Goal: Task Accomplishment & Management: Complete application form

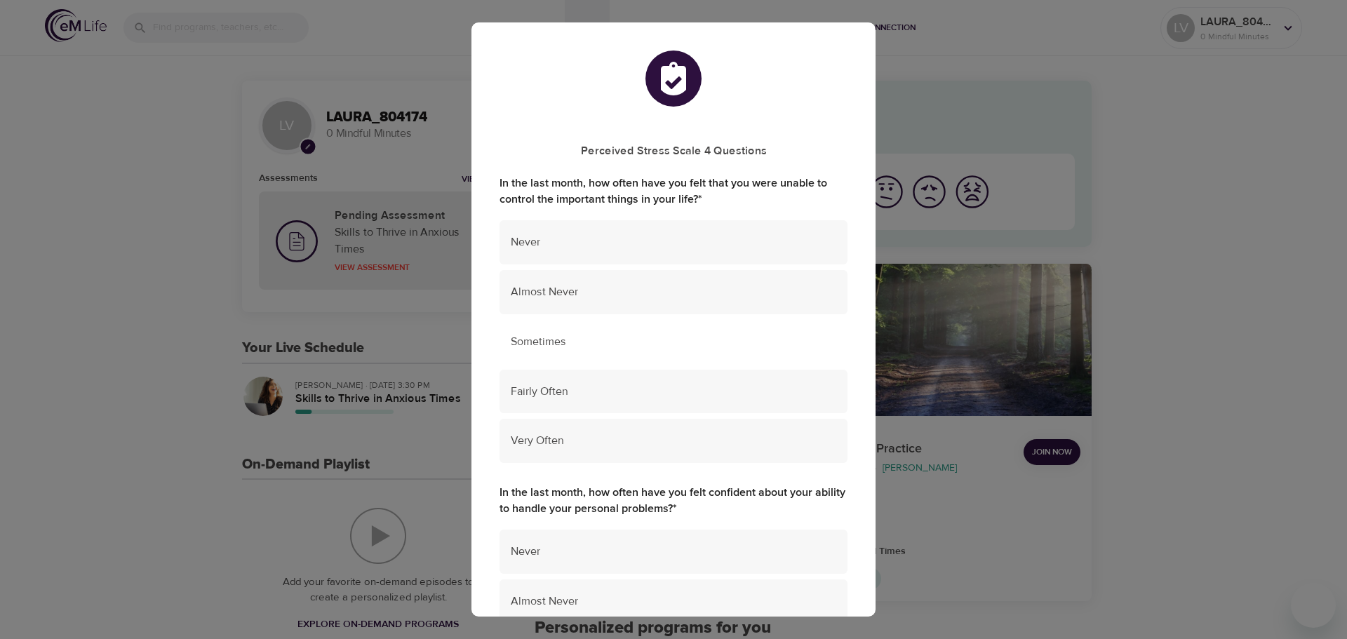
click at [527, 343] on span "Sometimes" at bounding box center [674, 342] width 326 height 16
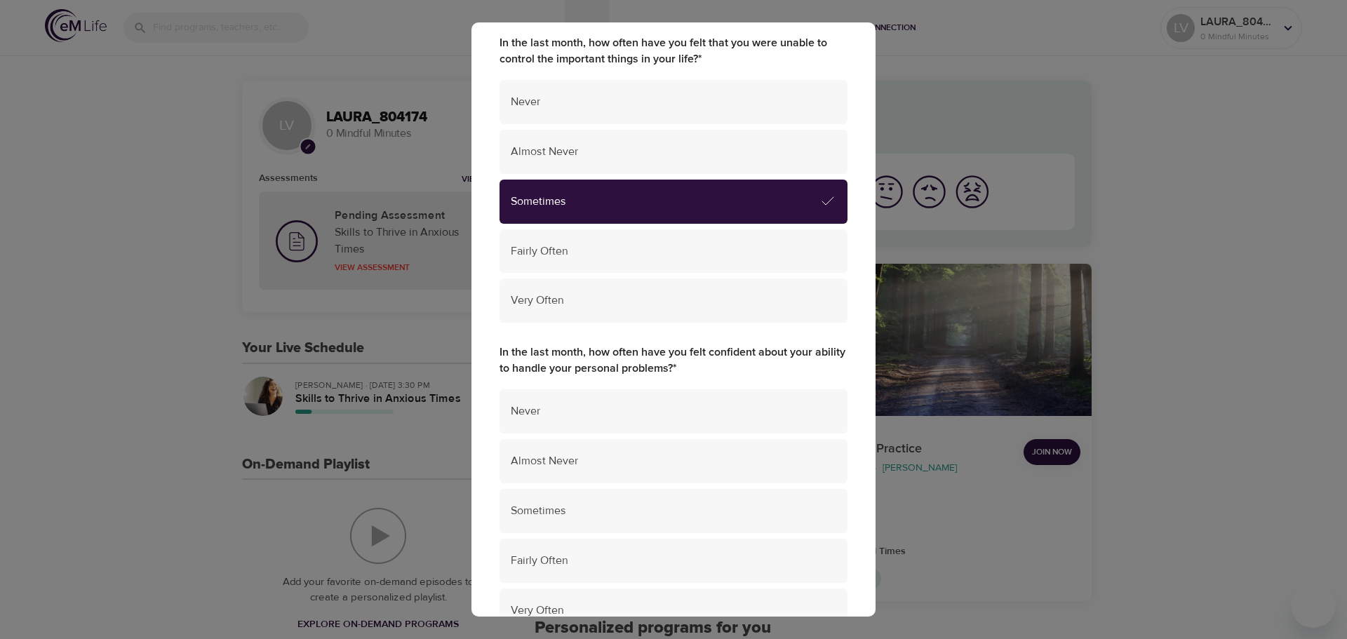
scroll to position [281, 0]
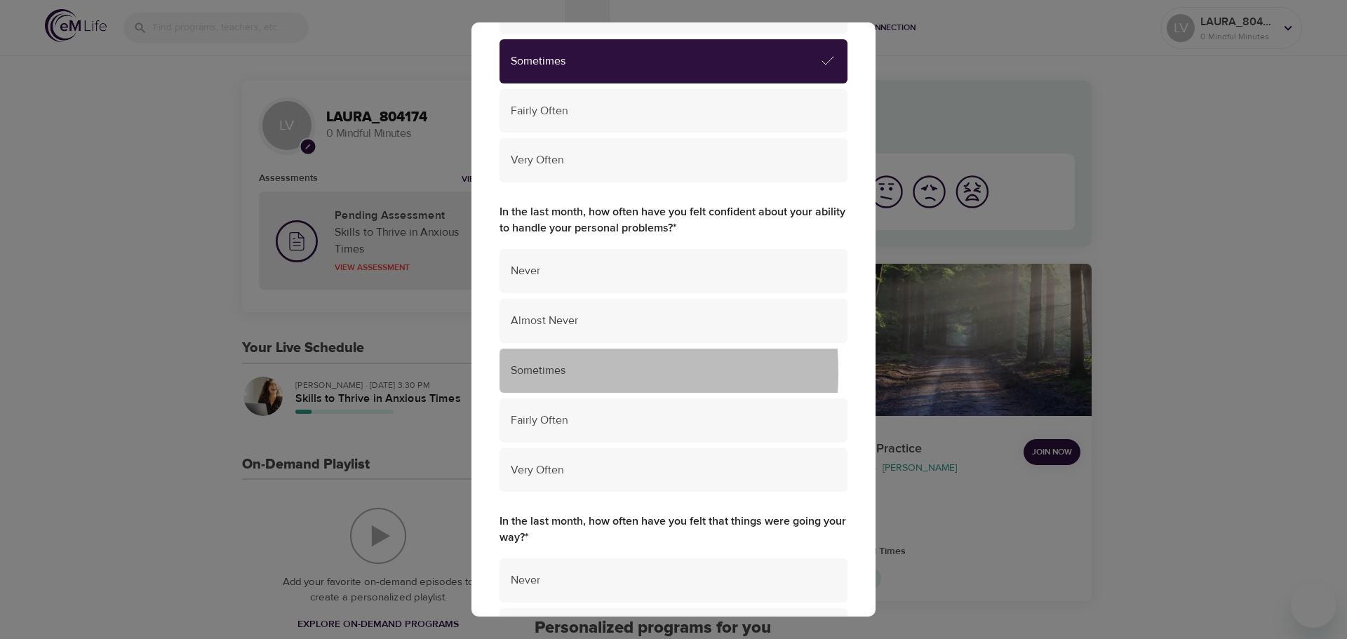
click at [548, 373] on span "Sometimes" at bounding box center [674, 371] width 326 height 16
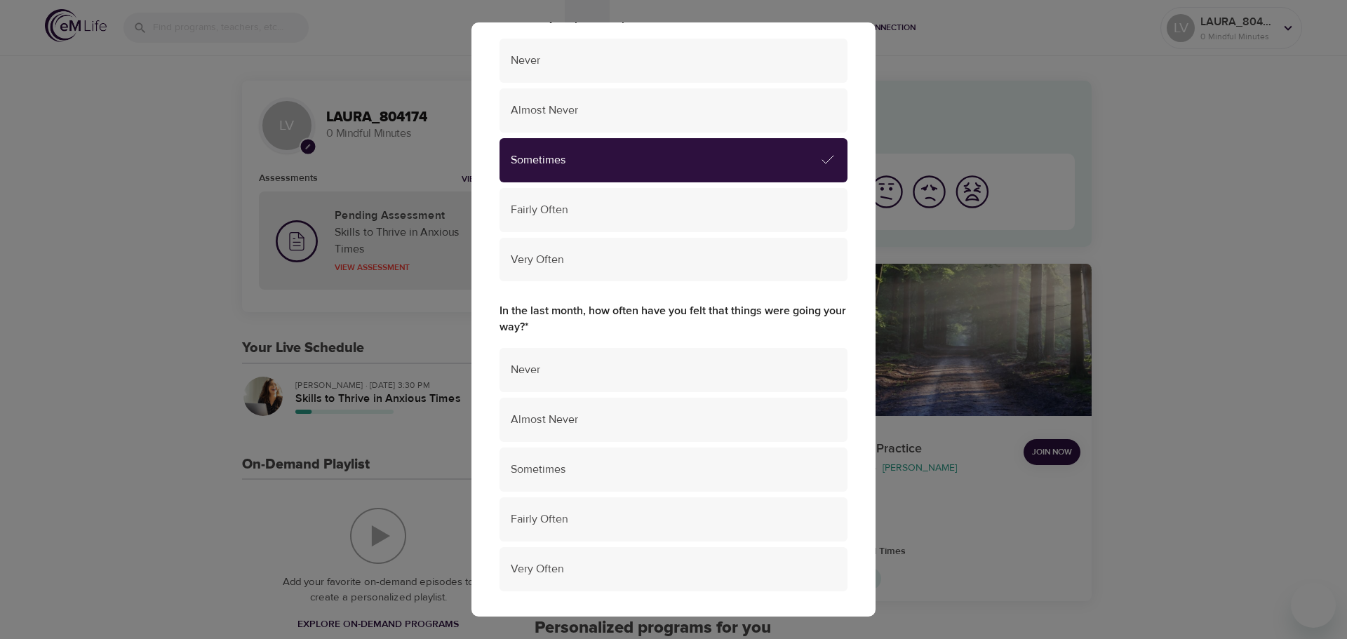
scroll to position [631, 0]
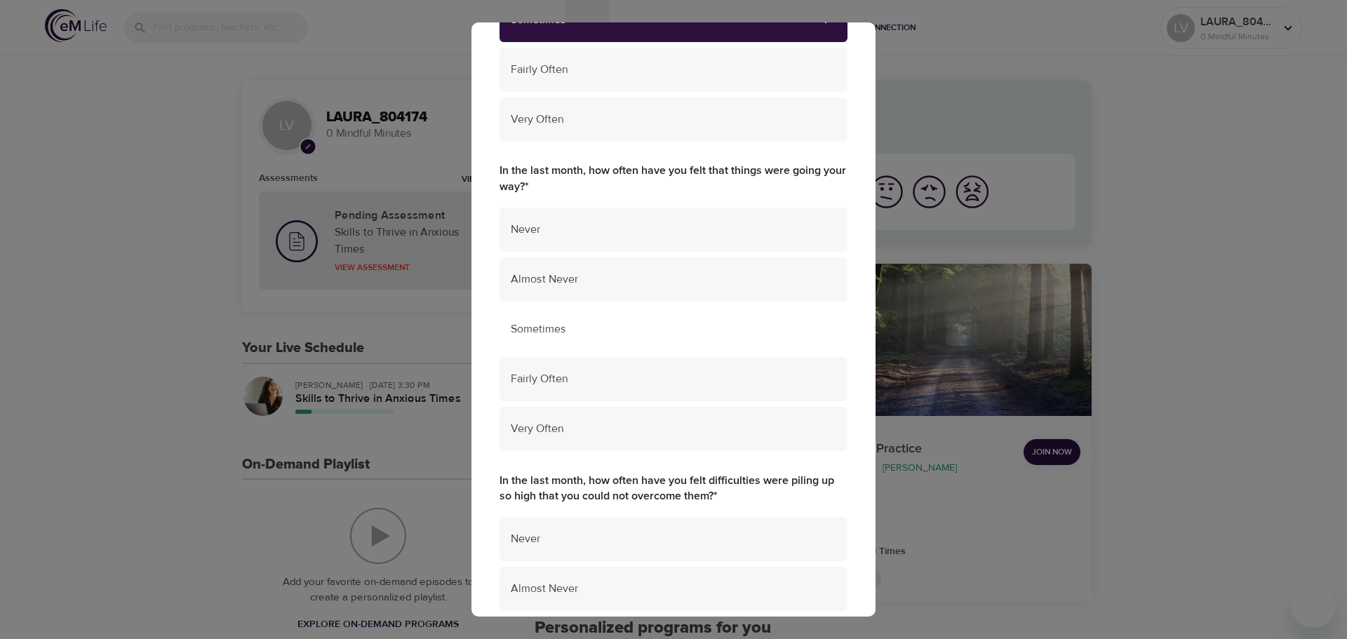
click at [540, 330] on span "Sometimes" at bounding box center [674, 329] width 326 height 16
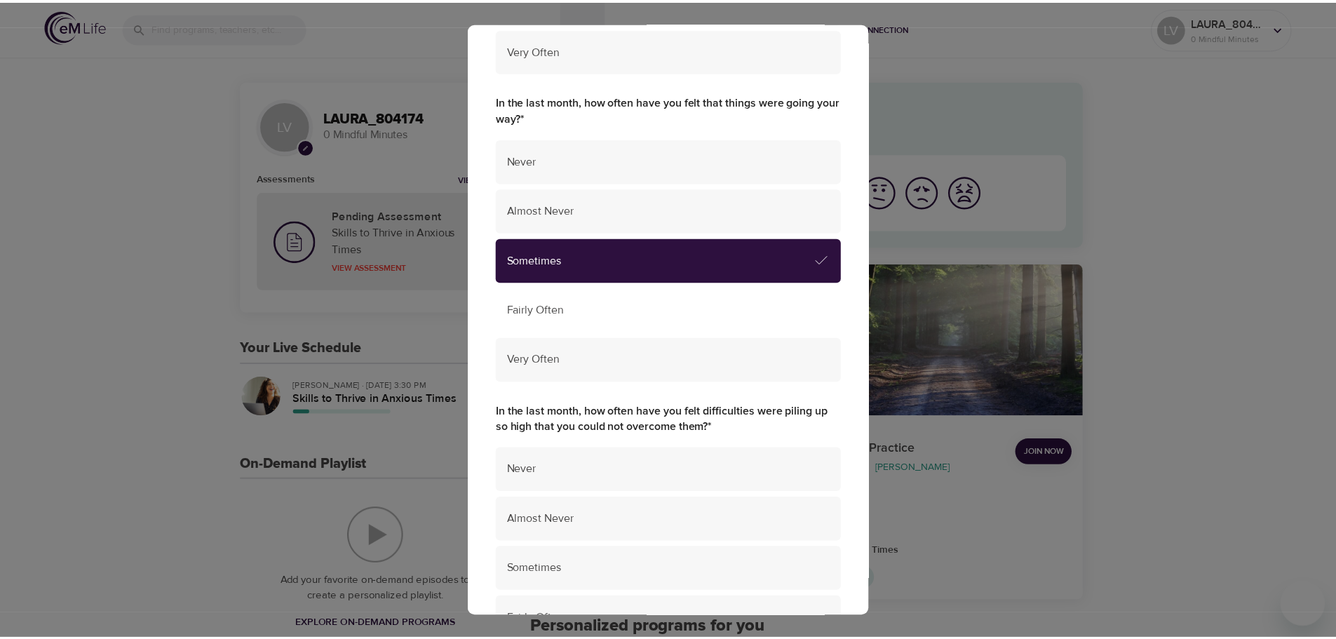
scroll to position [842, 0]
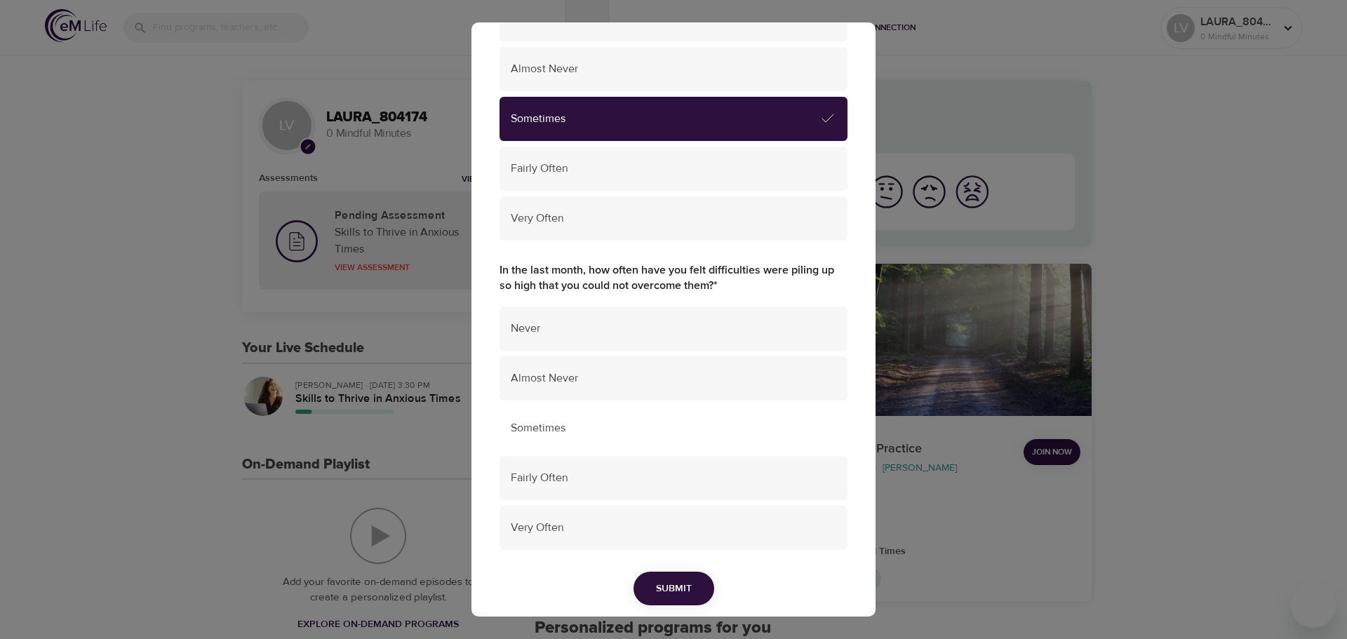
click at [540, 422] on span "Sometimes" at bounding box center [674, 428] width 326 height 16
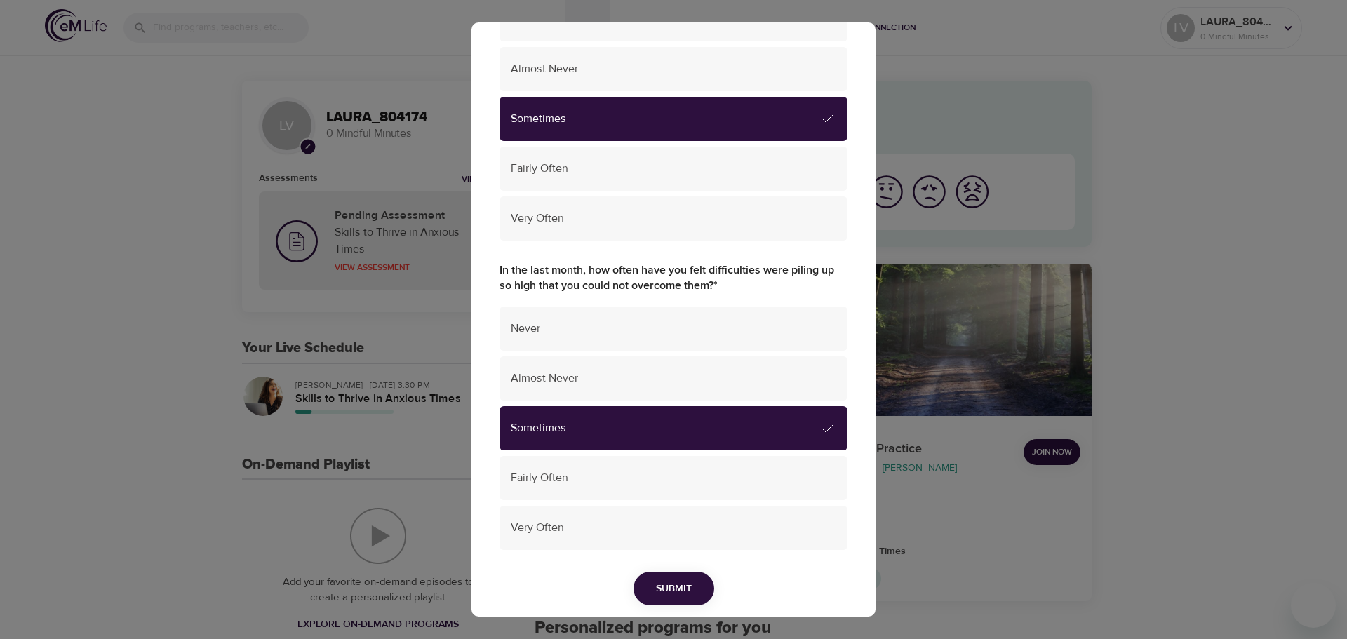
click at [648, 579] on button "Submit" at bounding box center [674, 589] width 81 height 34
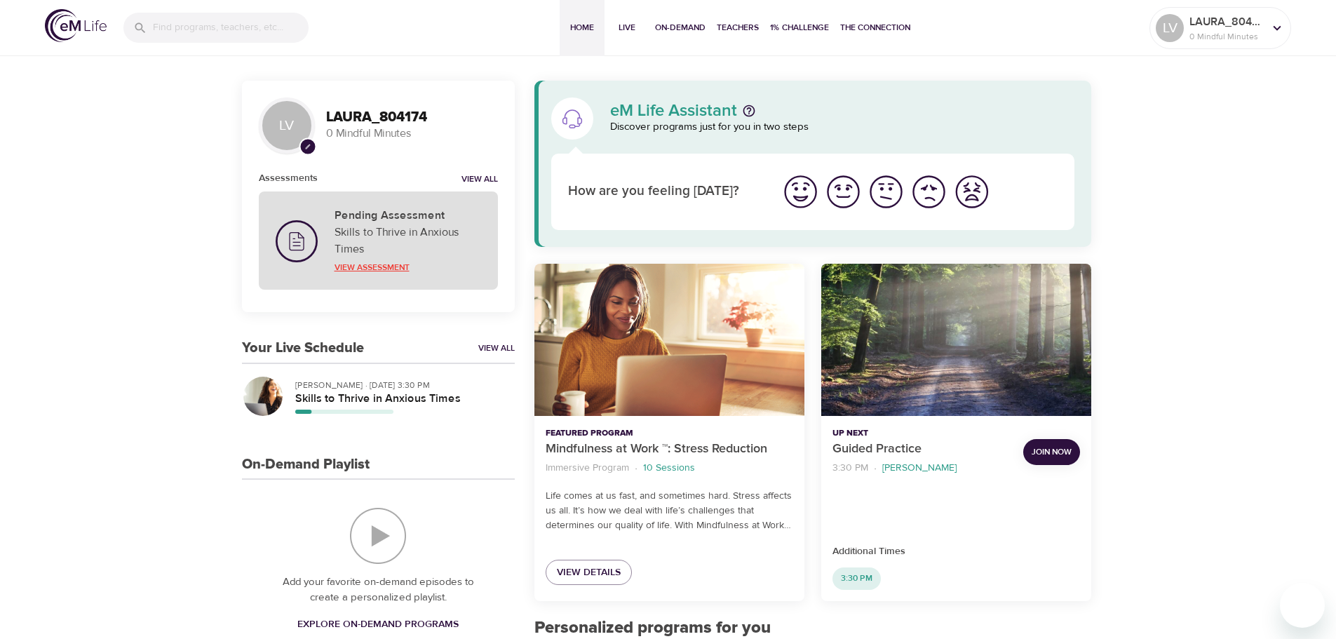
click at [373, 265] on p "View Assessment" at bounding box center [408, 267] width 147 height 13
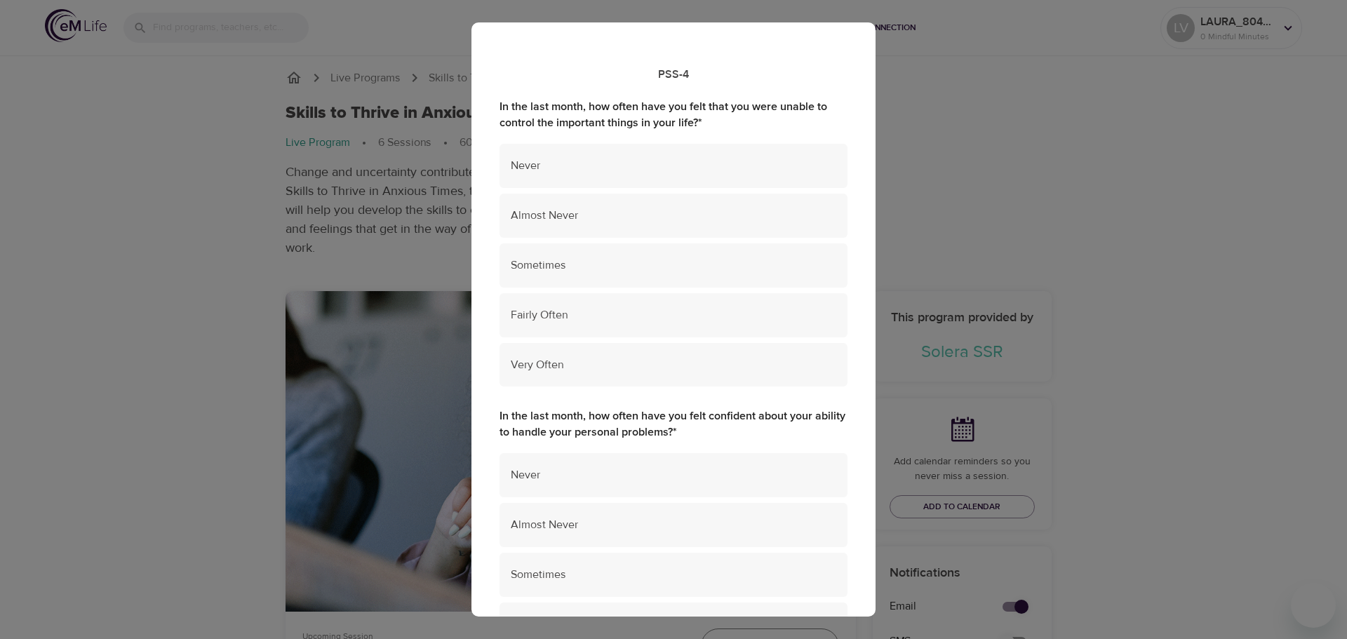
click at [156, 247] on div "PSS-4 In the last month, how often have you felt that you were unable to contro…" at bounding box center [673, 319] width 1347 height 639
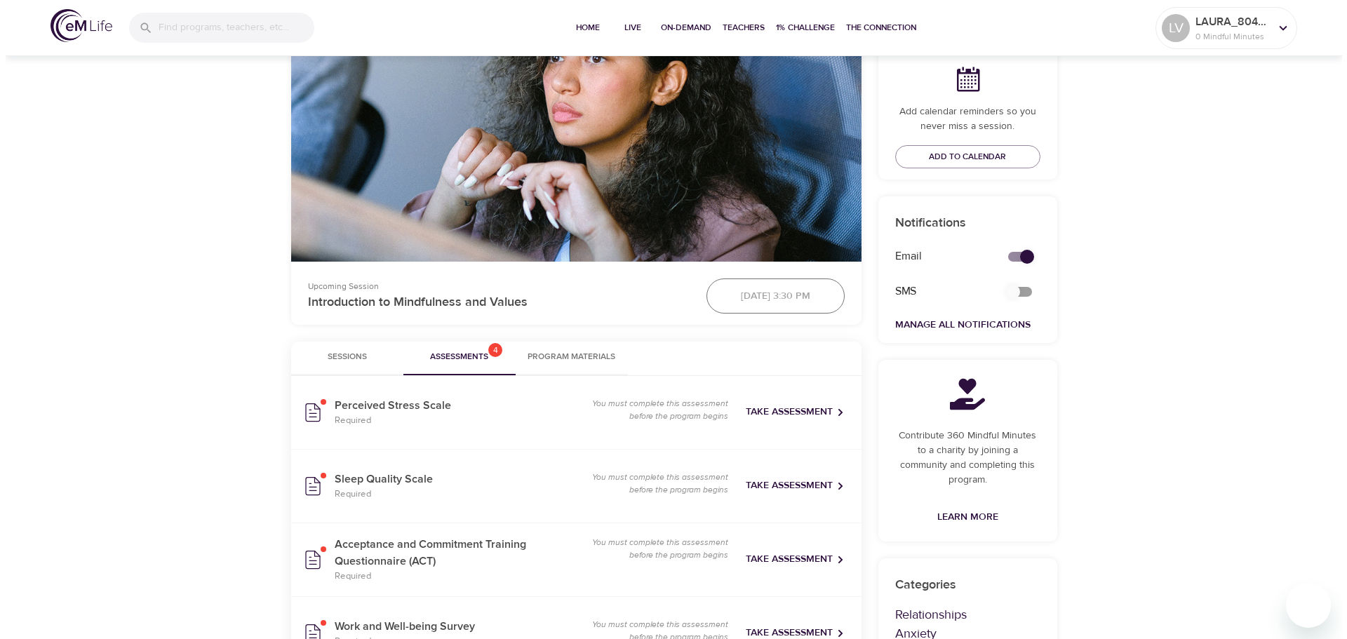
scroll to position [351, 0]
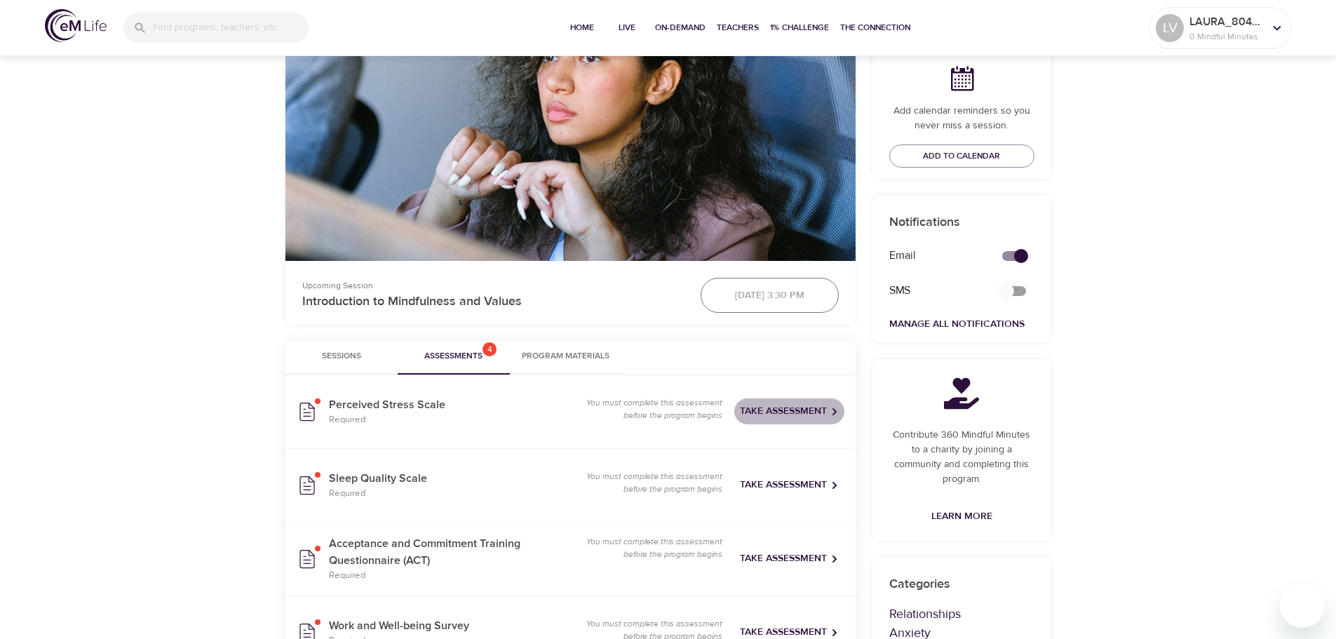
click at [811, 410] on span "Take Assessment" at bounding box center [789, 412] width 99 height 18
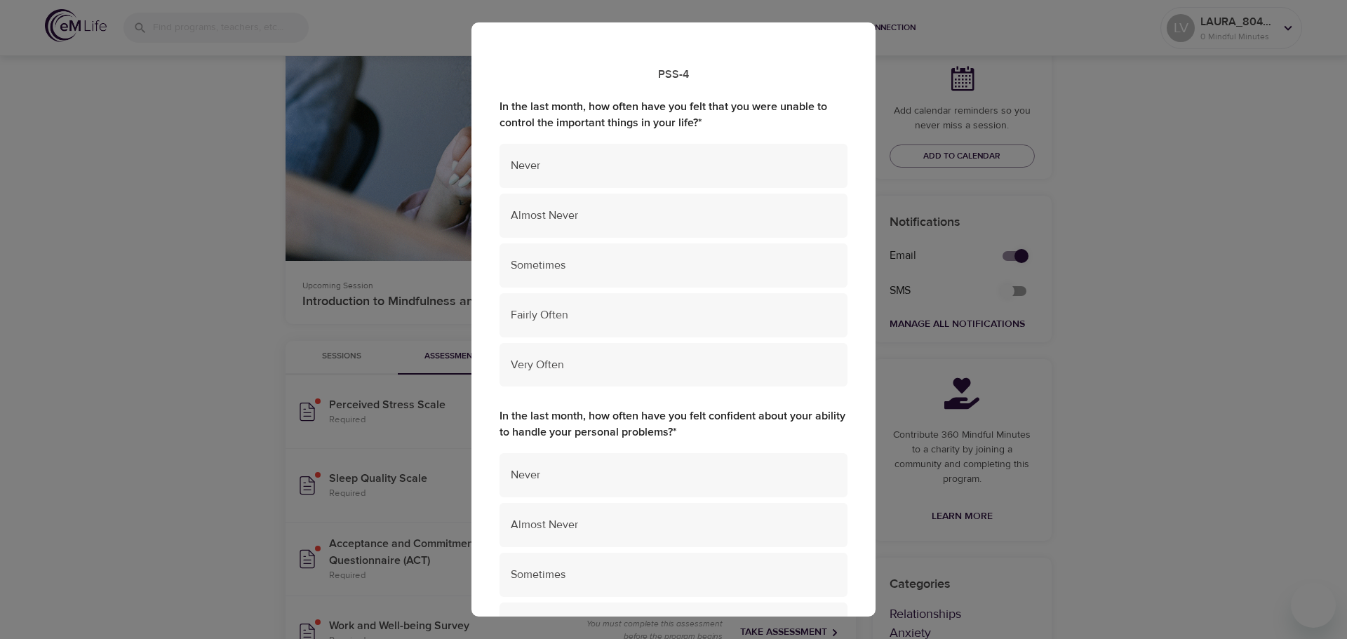
click at [1125, 191] on div "PSS-4 In the last month, how often have you felt that you were unable to contro…" at bounding box center [673, 319] width 1347 height 639
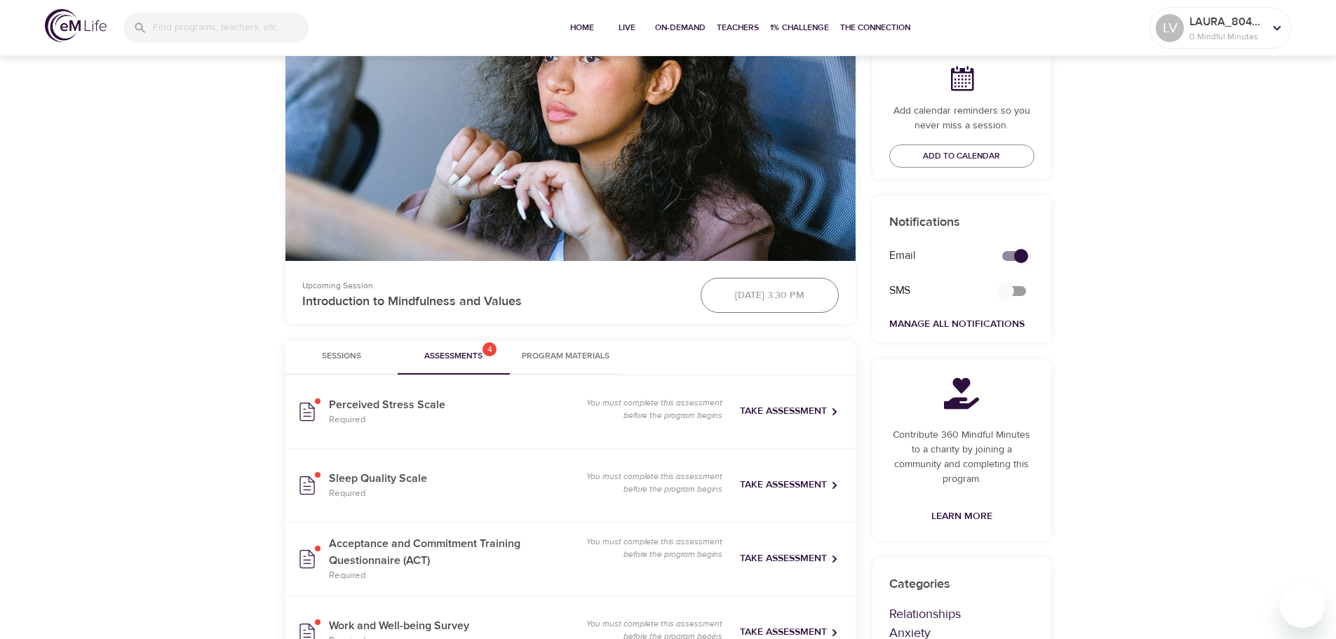
click at [762, 481] on span "Take Assessment" at bounding box center [789, 485] width 99 height 18
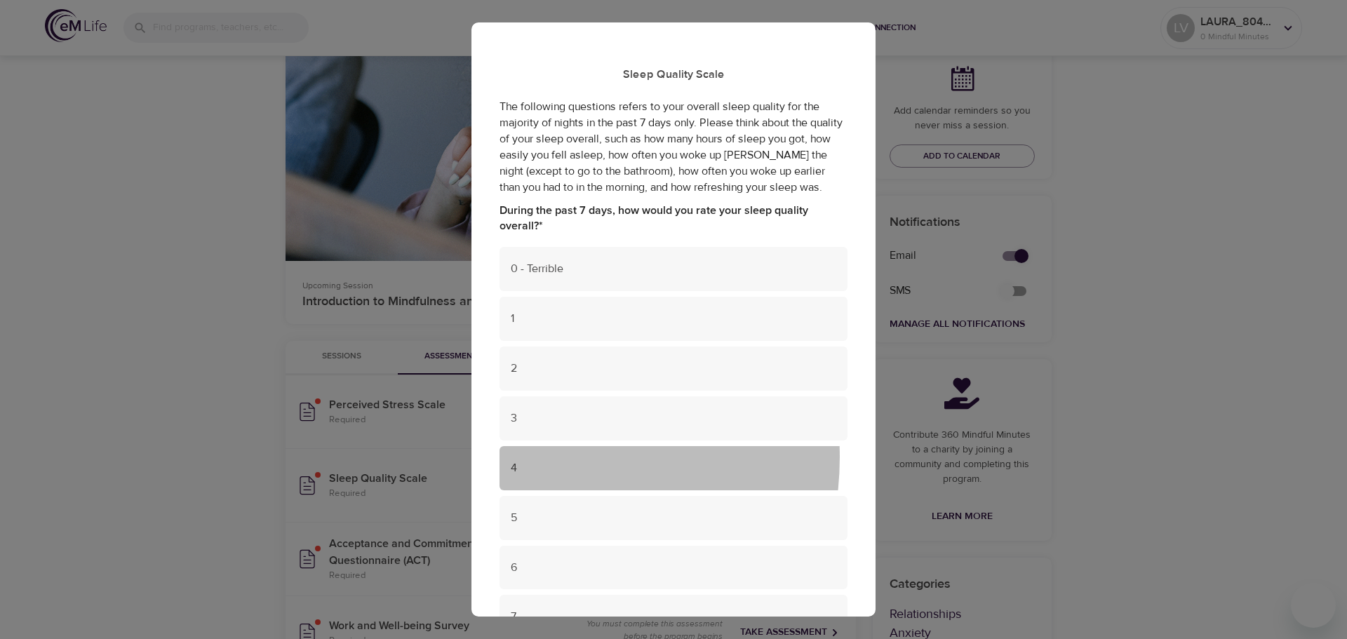
click at [525, 457] on div "4" at bounding box center [674, 468] width 348 height 44
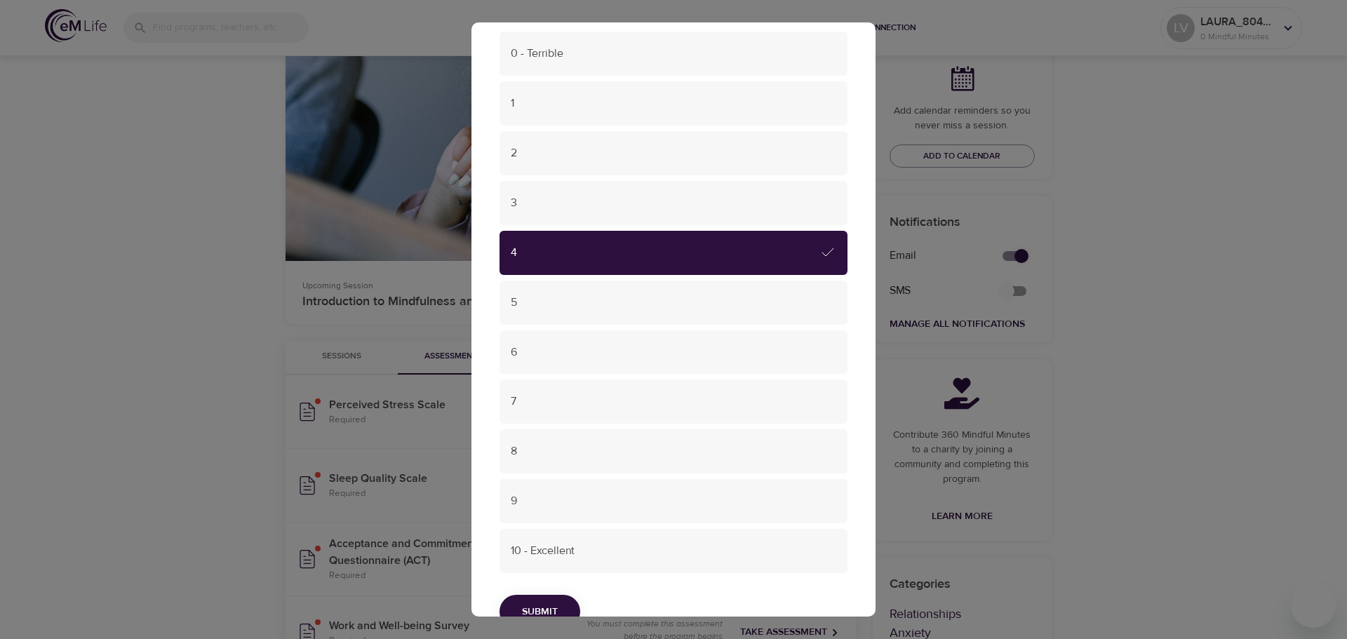
scroll to position [255, 0]
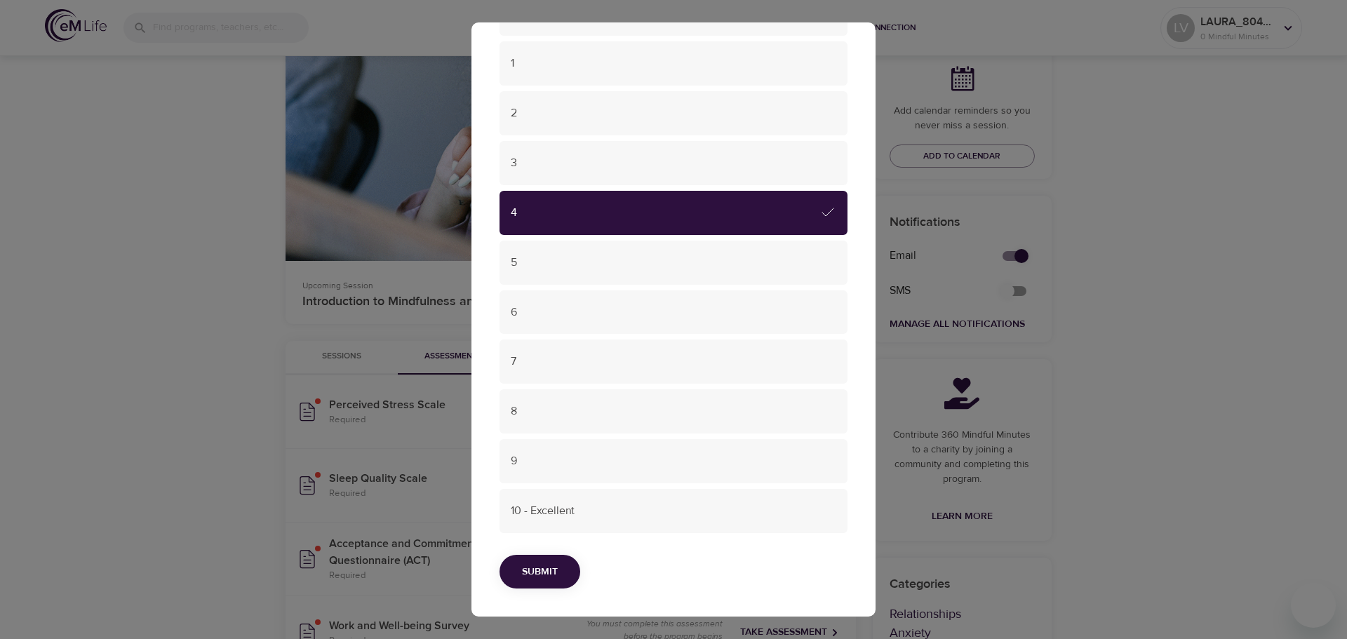
click at [528, 572] on span "Submit" at bounding box center [540, 572] width 36 height 18
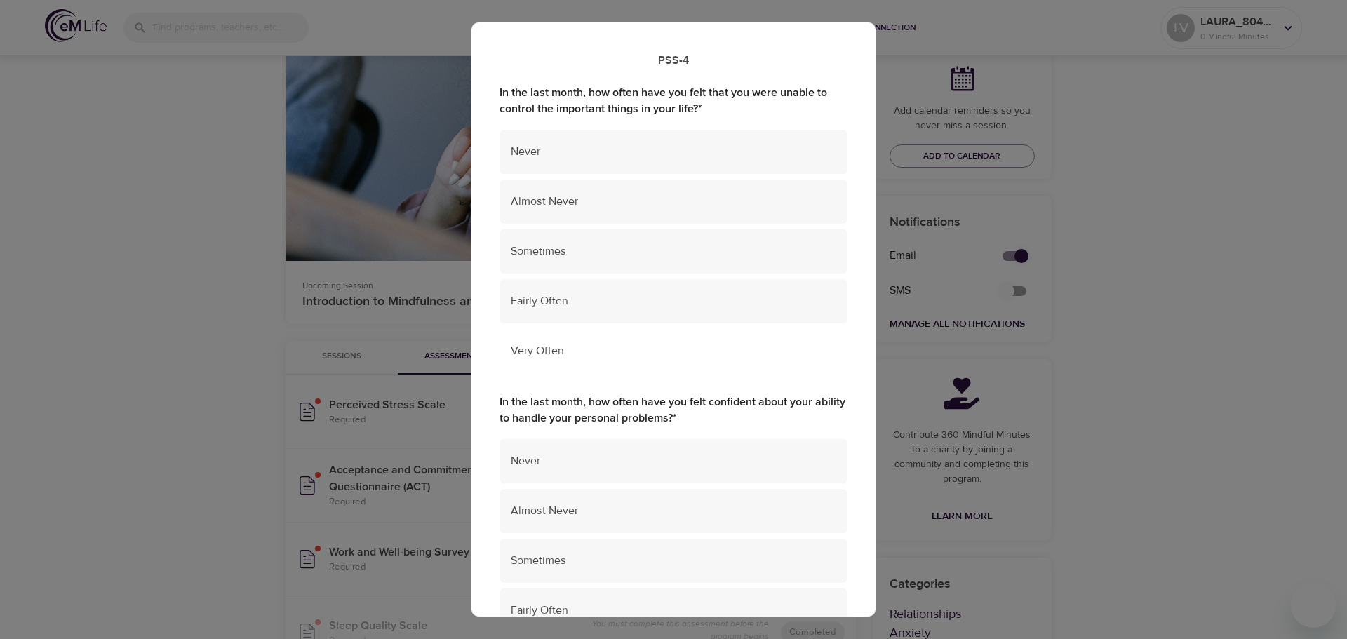
scroll to position [0, 0]
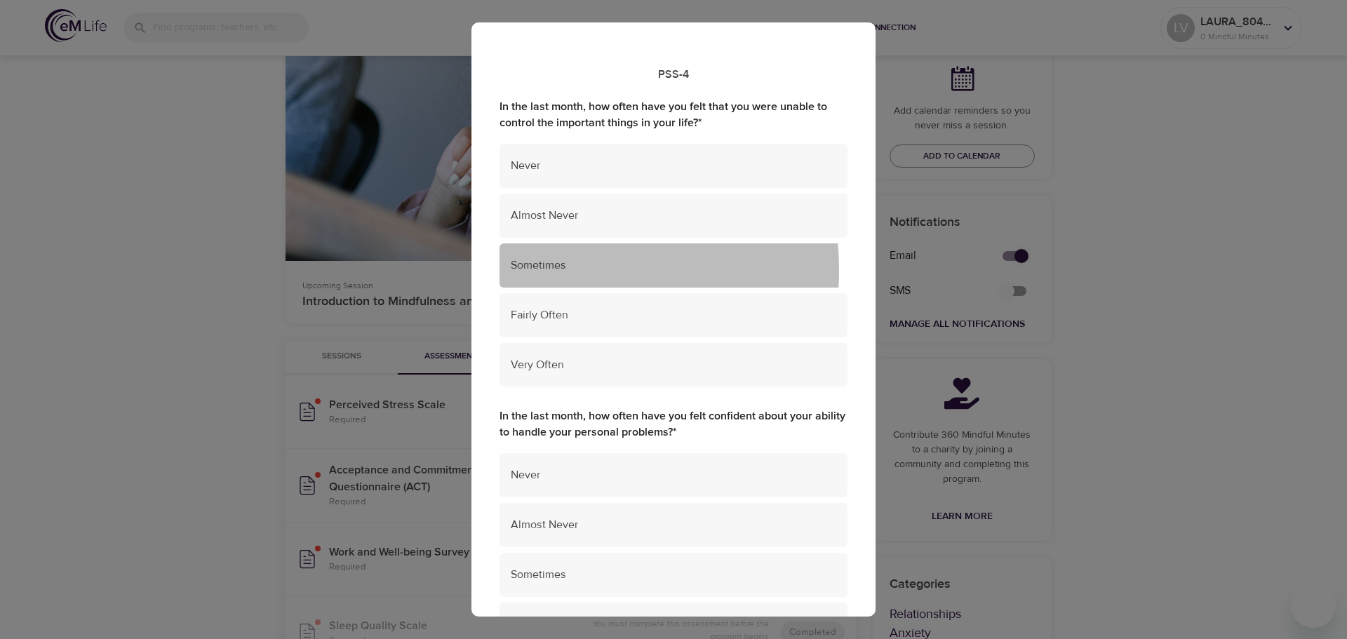
click at [541, 270] on span "Sometimes" at bounding box center [674, 265] width 326 height 16
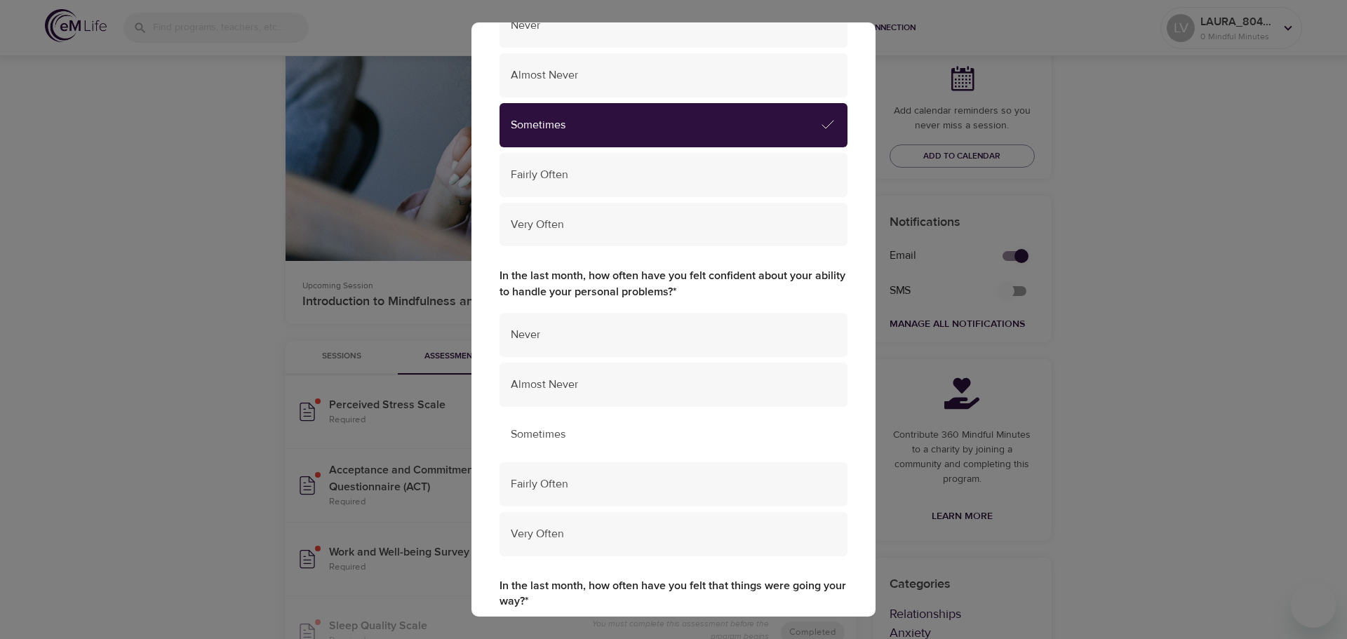
click at [553, 420] on div "Sometimes" at bounding box center [674, 435] width 348 height 44
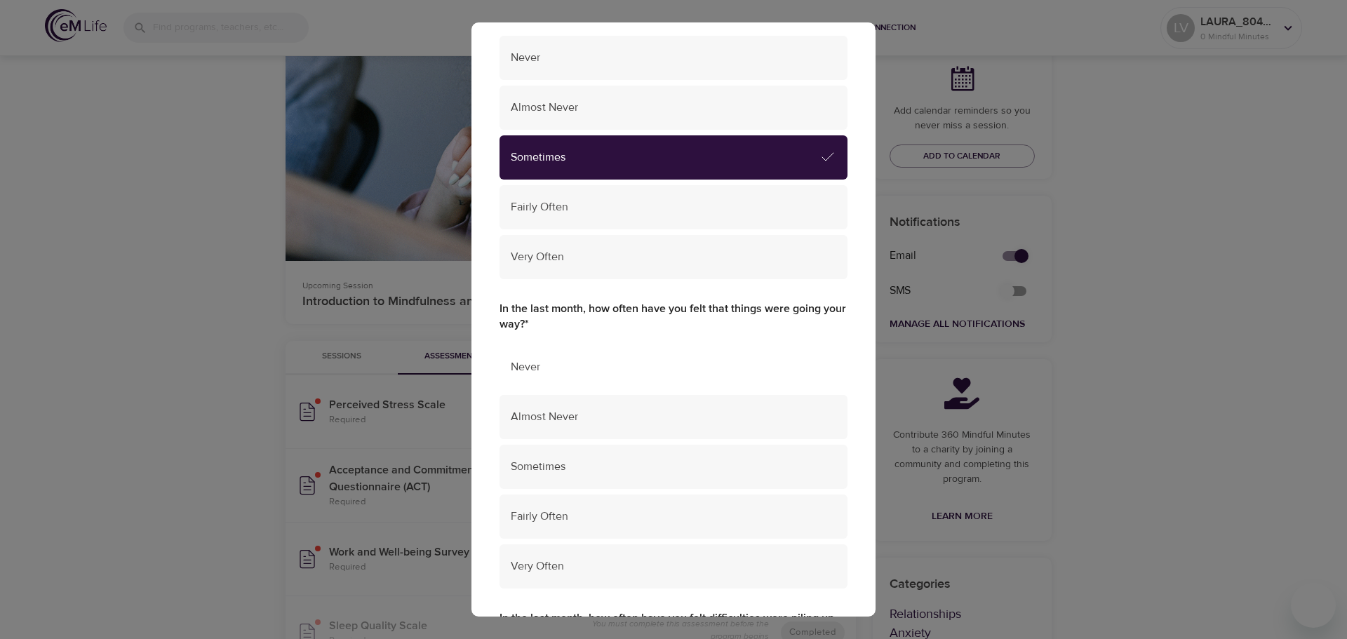
scroll to position [421, 0]
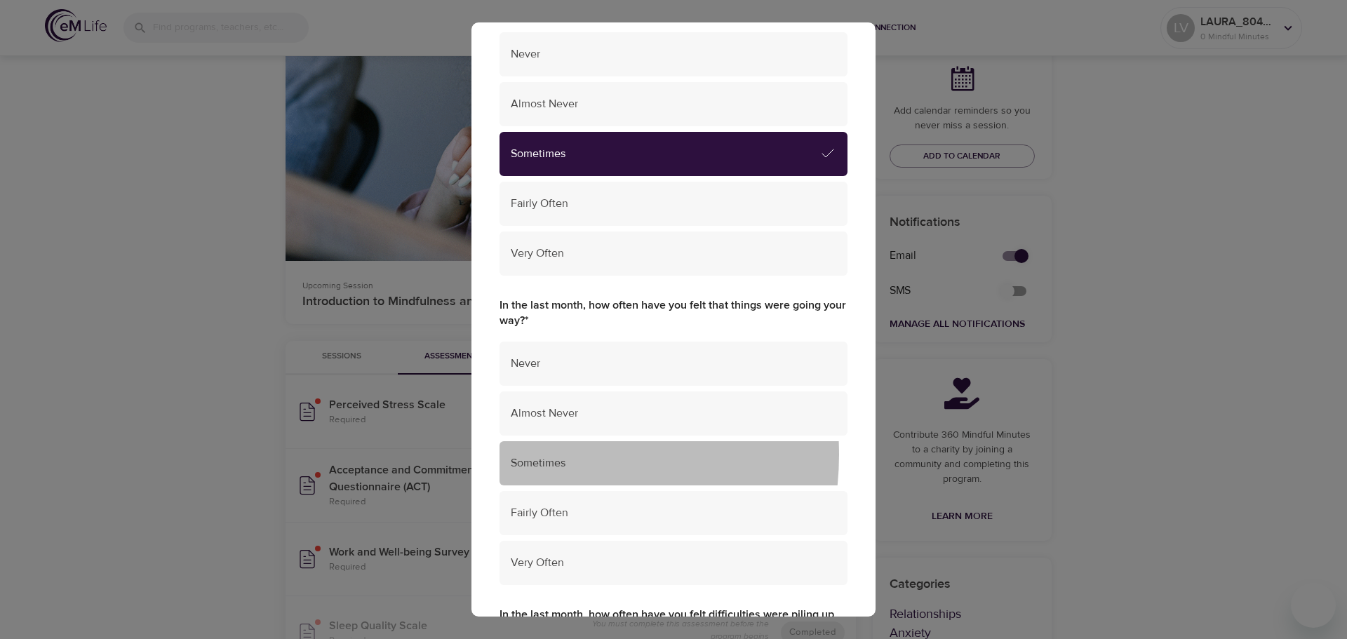
click at [537, 453] on div "Sometimes" at bounding box center [674, 463] width 348 height 44
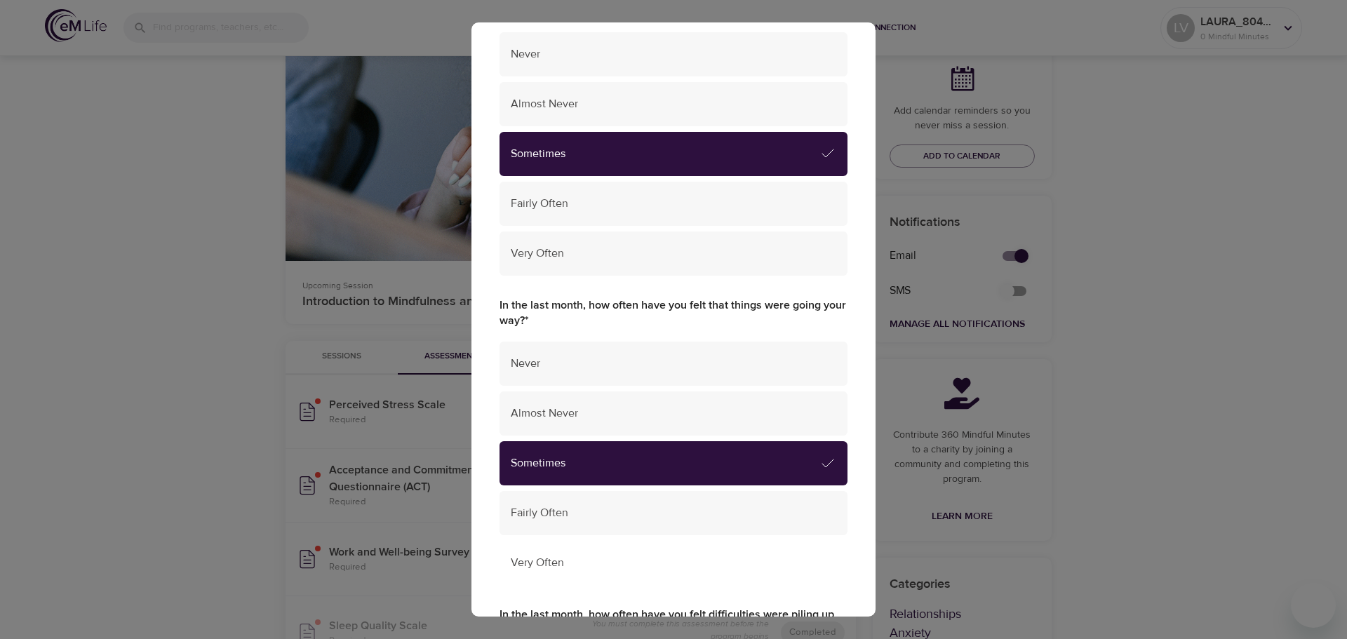
scroll to position [702, 0]
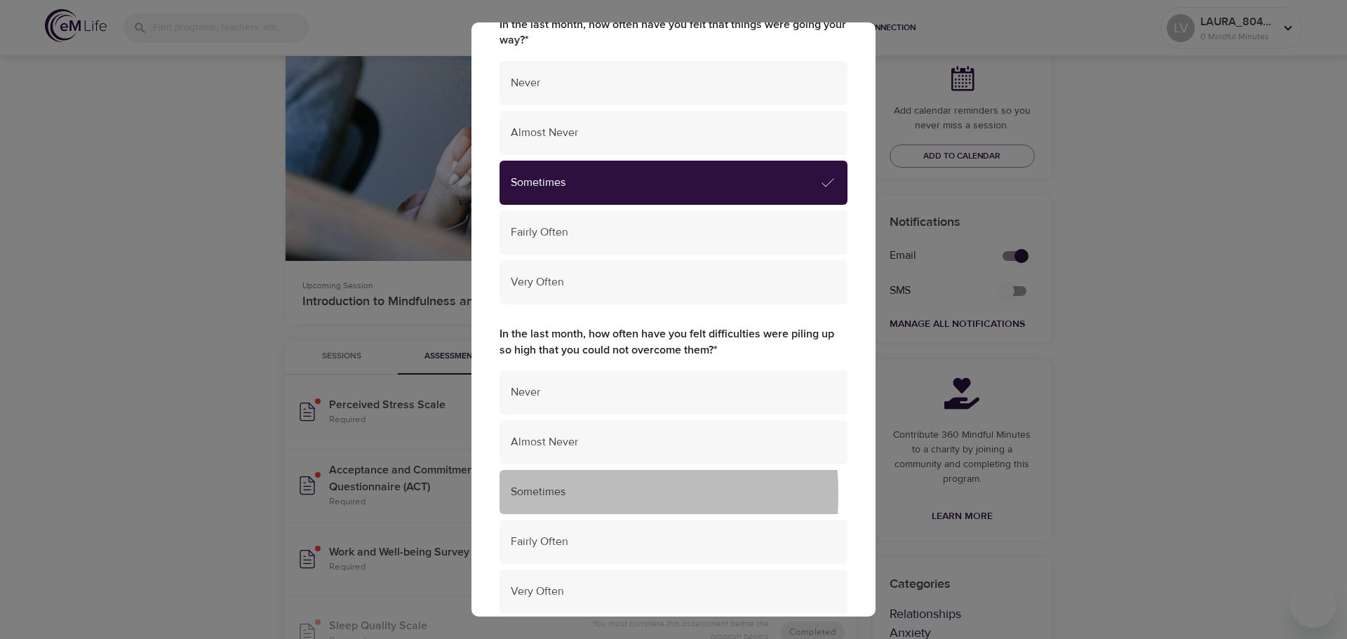
click at [544, 492] on span "Sometimes" at bounding box center [674, 492] width 326 height 16
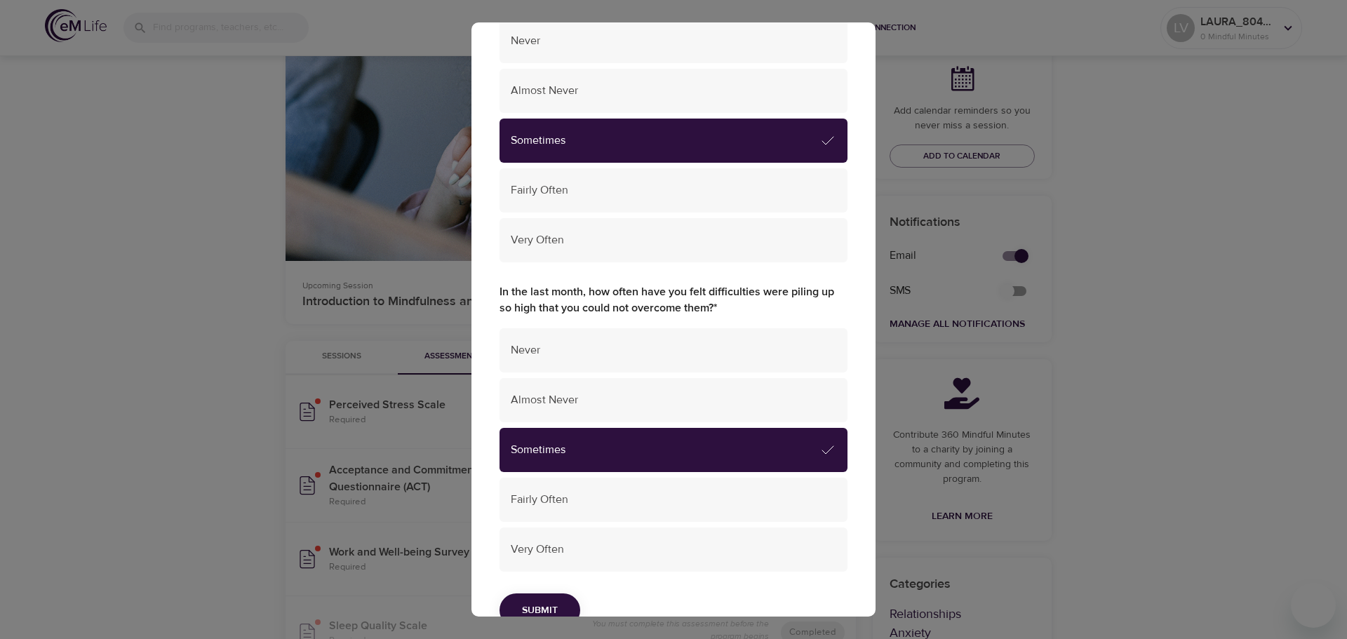
scroll to position [782, 0]
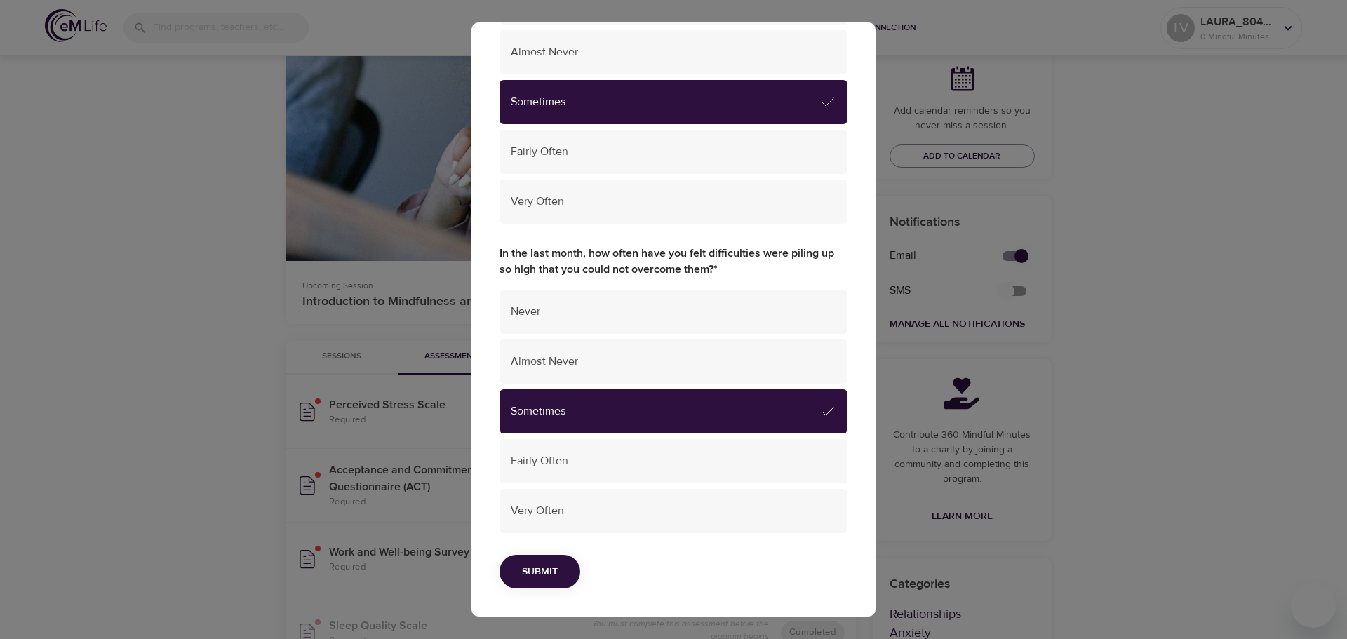
click at [531, 579] on button "Submit" at bounding box center [540, 572] width 81 height 34
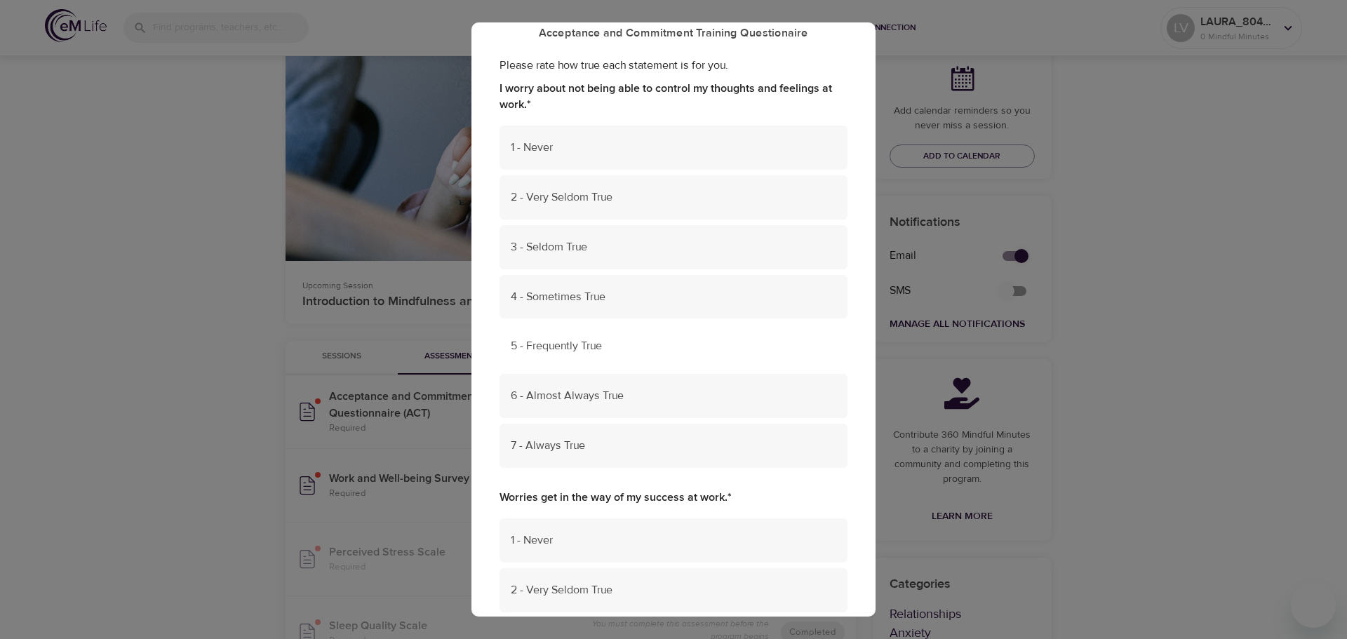
scroll to position [0, 0]
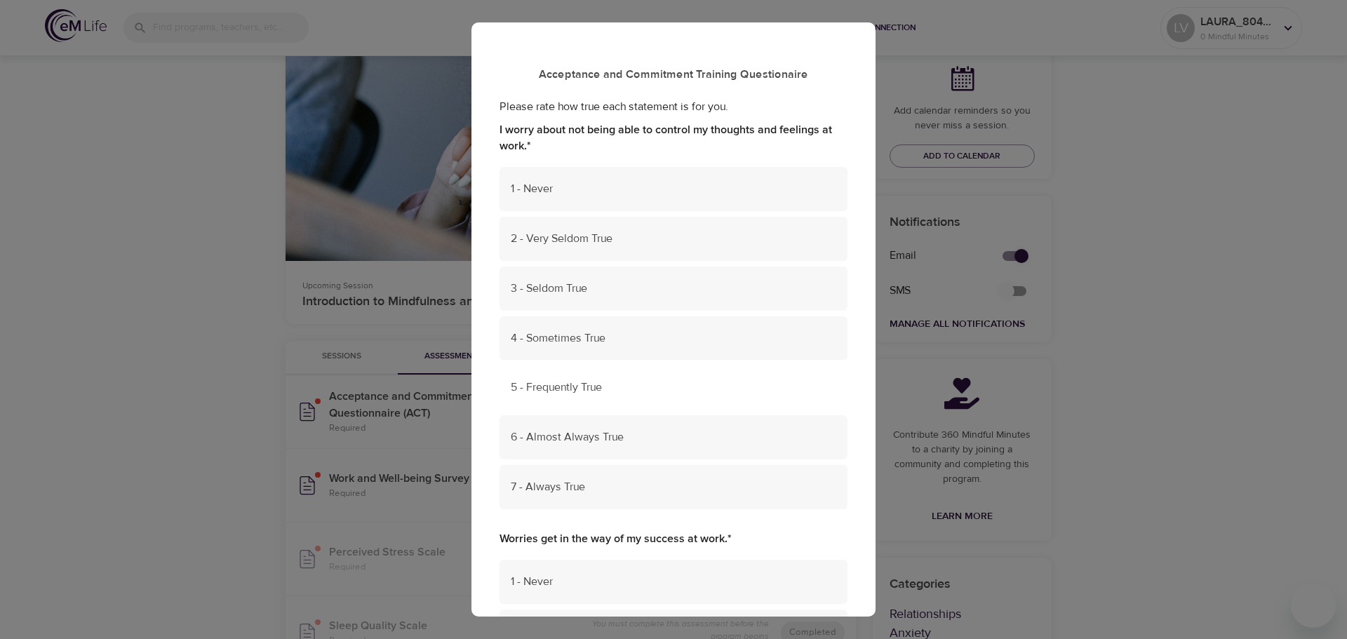
click at [541, 385] on span "5 - Frequently True" at bounding box center [674, 388] width 326 height 16
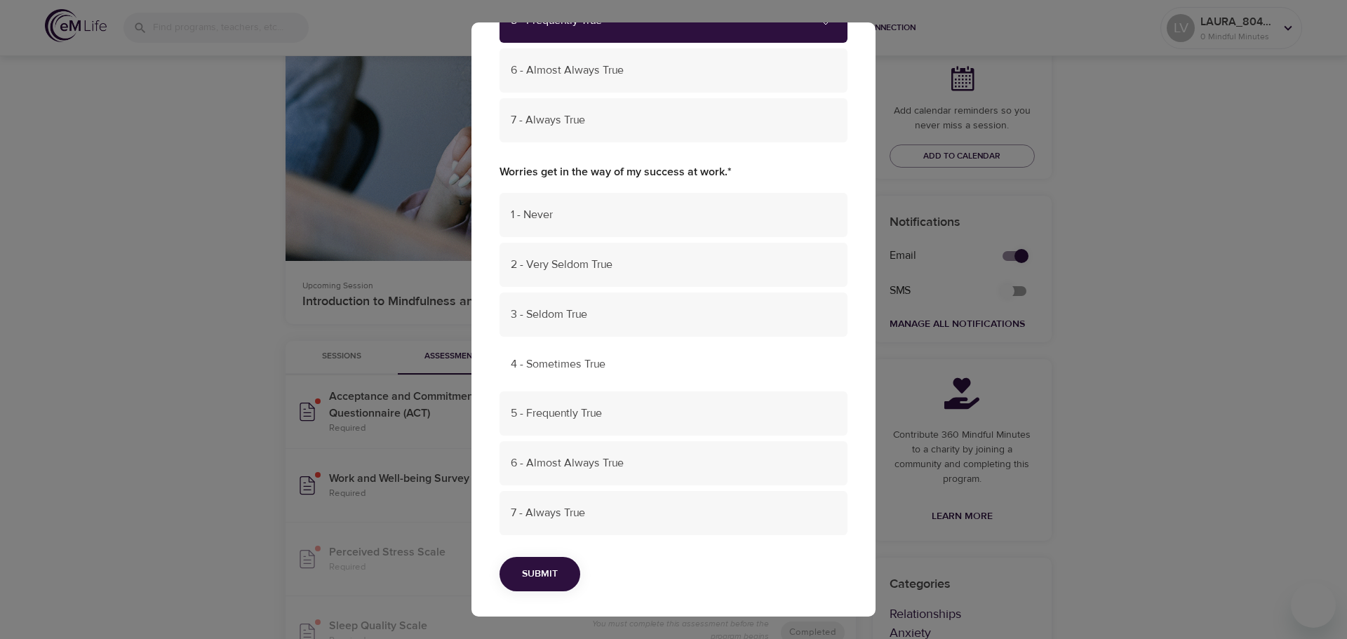
scroll to position [370, 0]
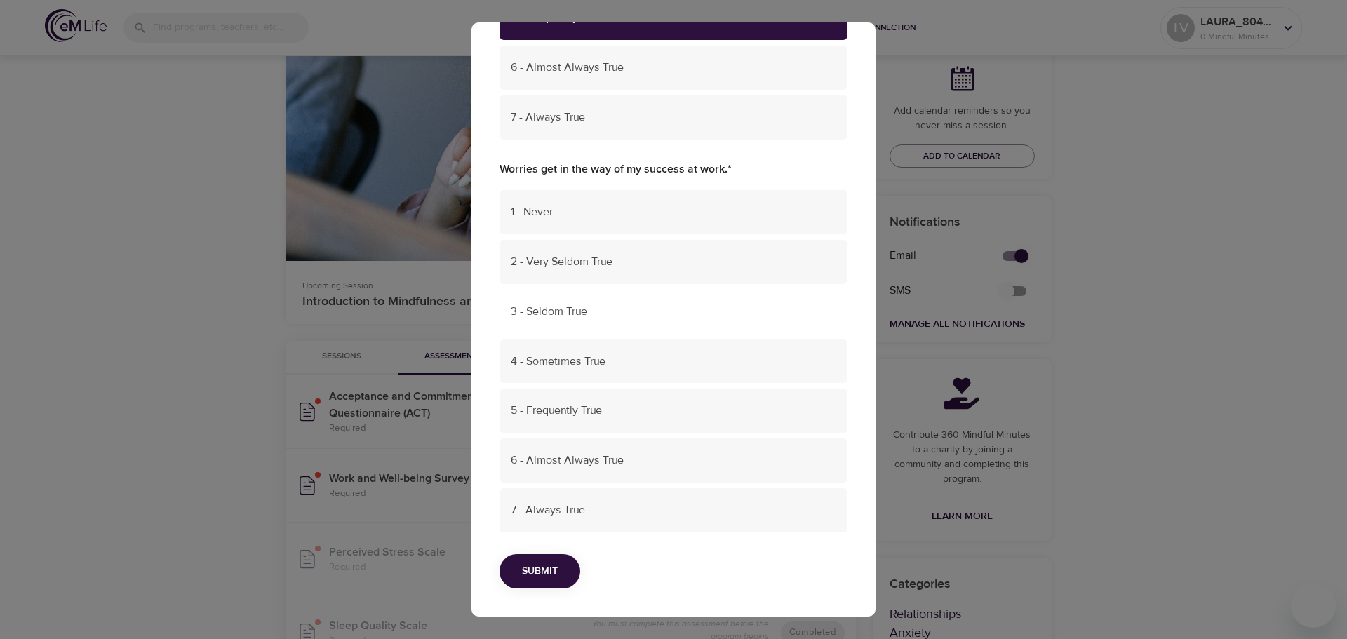
click at [553, 307] on span "3 - Seldom True" at bounding box center [674, 312] width 326 height 16
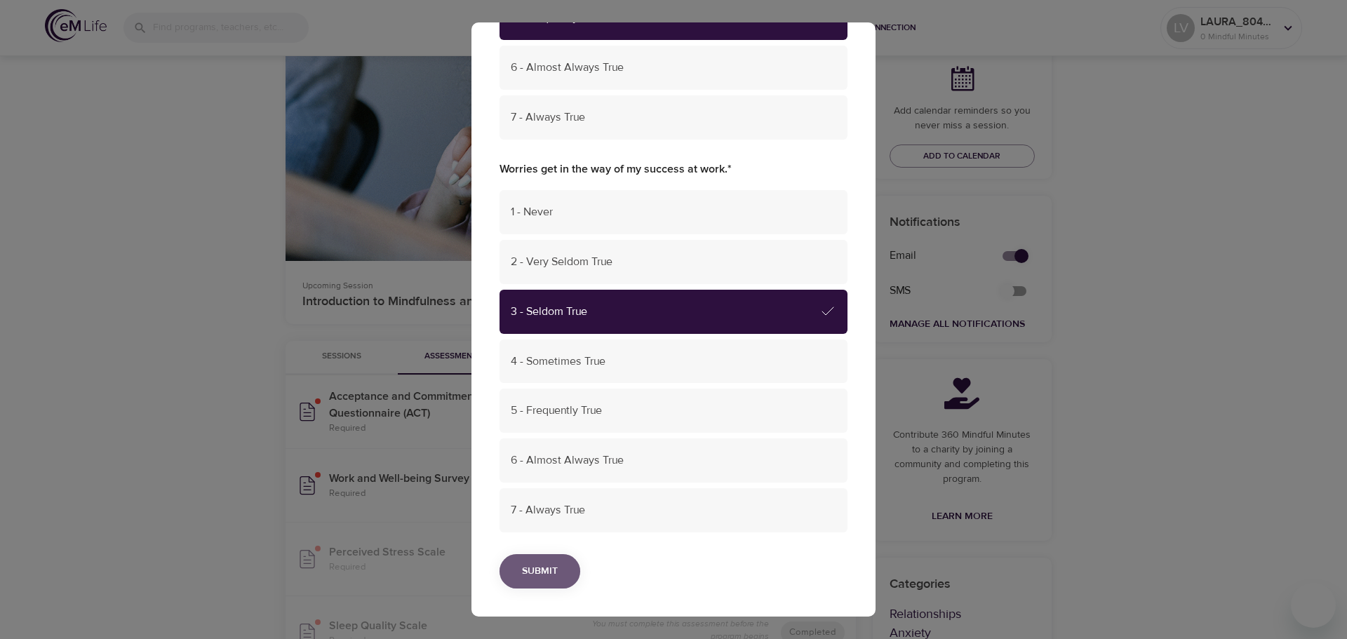
click at [544, 566] on span "Submit" at bounding box center [540, 572] width 36 height 18
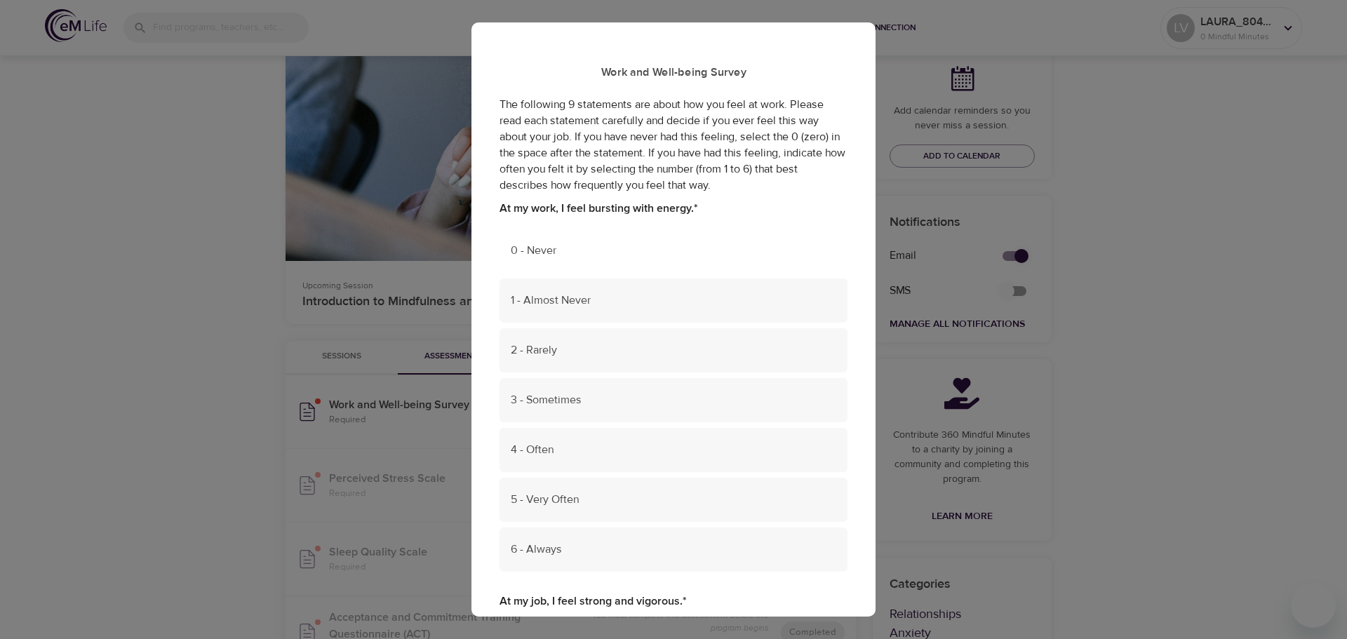
scroll to position [0, 0]
click at [542, 398] on span "3 - Sometimes" at bounding box center [674, 402] width 326 height 16
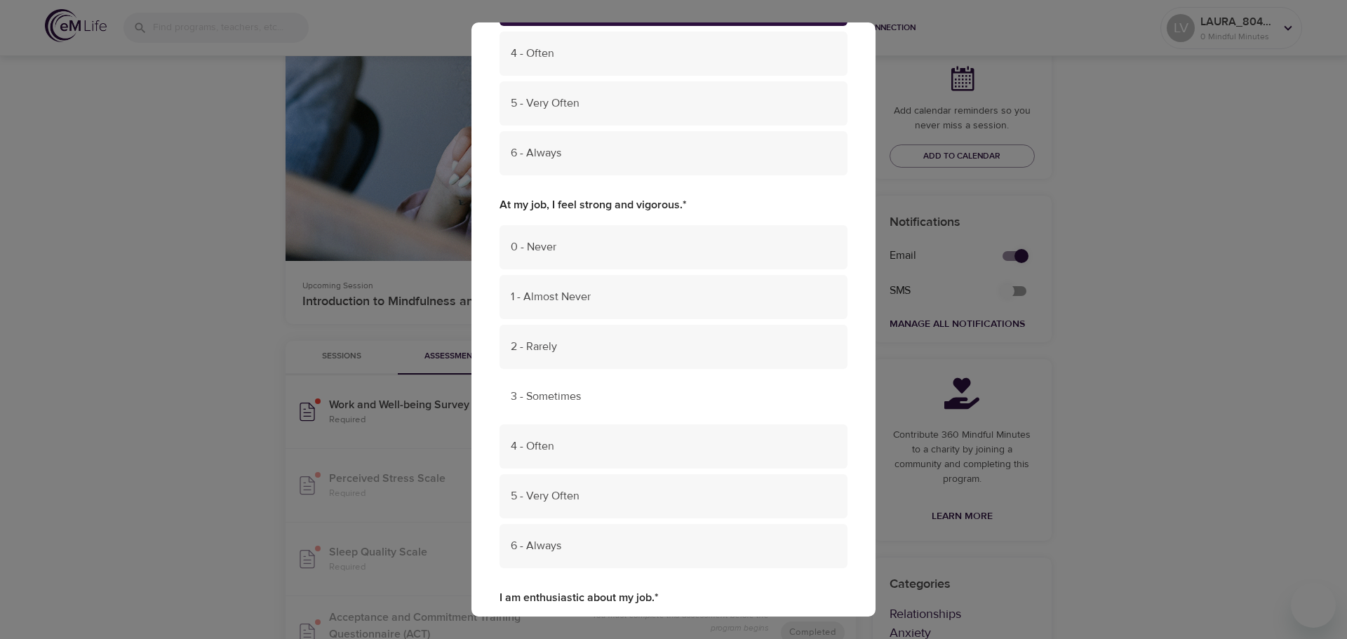
scroll to position [421, 0]
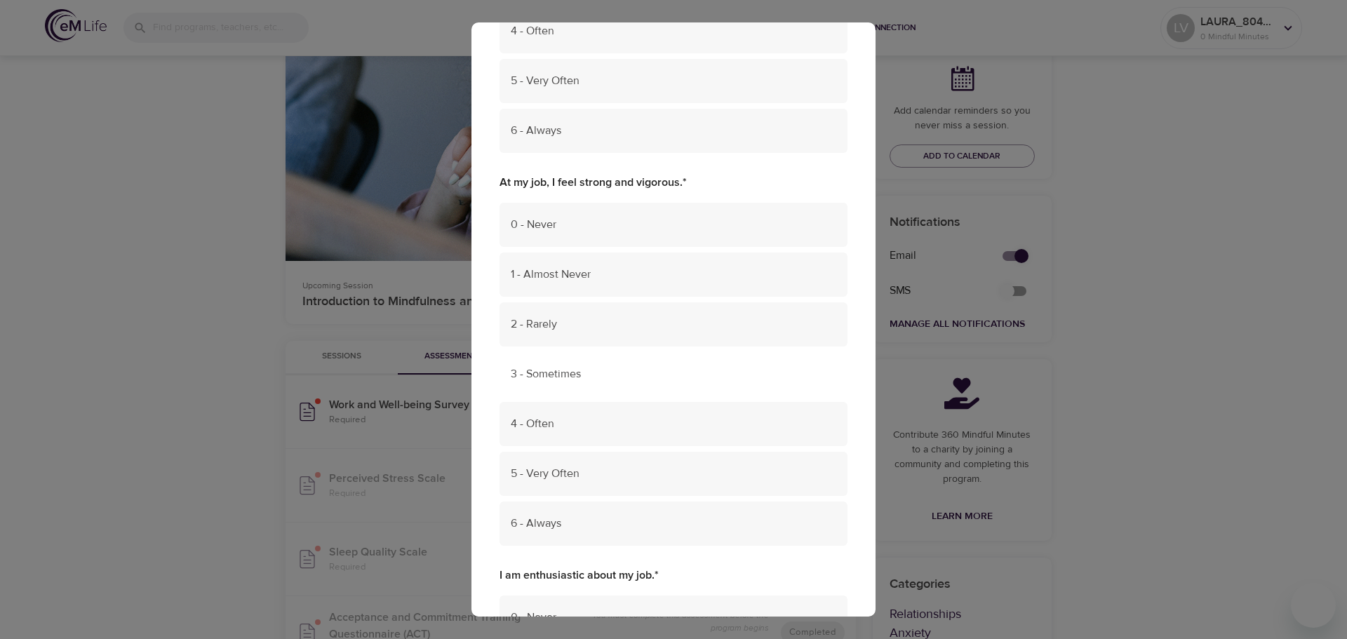
click at [544, 373] on span "3 - Sometimes" at bounding box center [674, 374] width 326 height 16
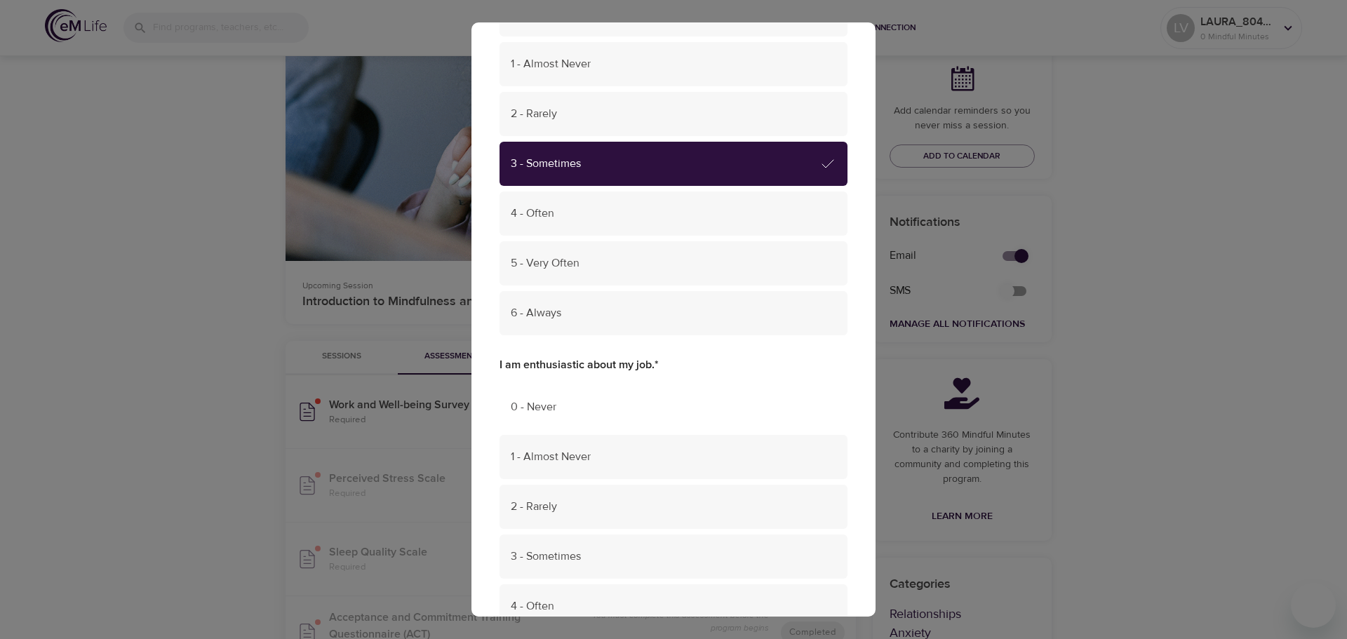
scroll to position [772, 0]
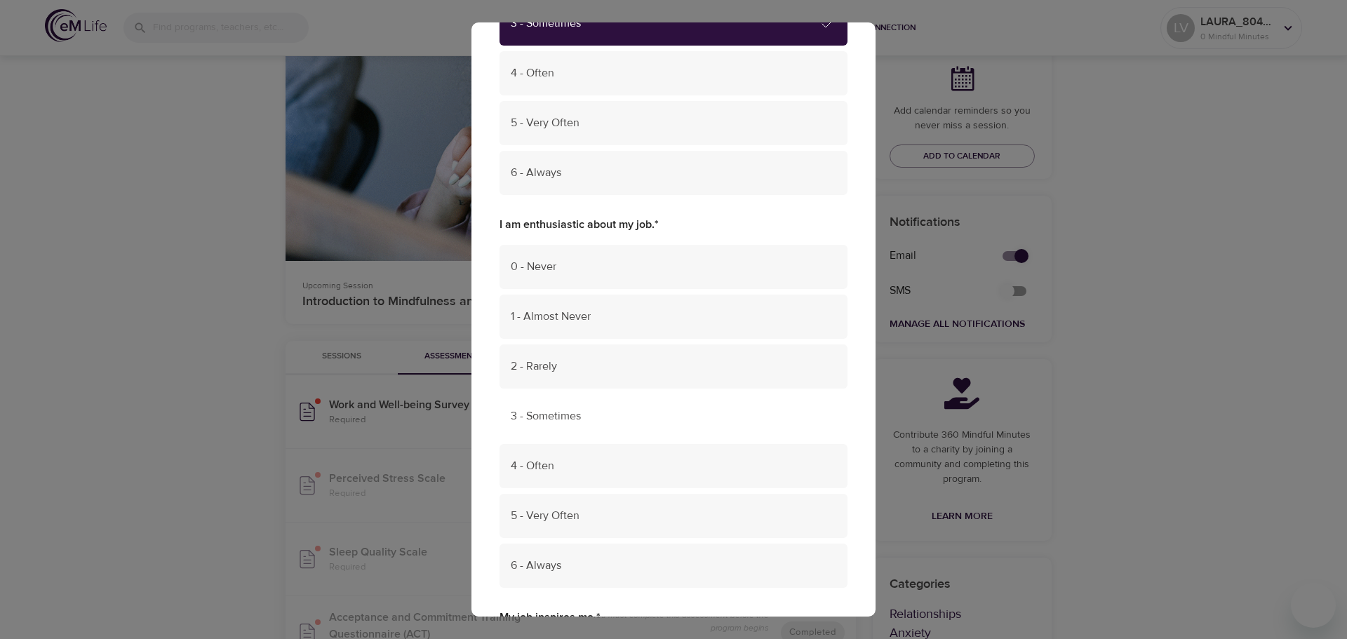
click at [561, 410] on span "3 - Sometimes" at bounding box center [674, 416] width 326 height 16
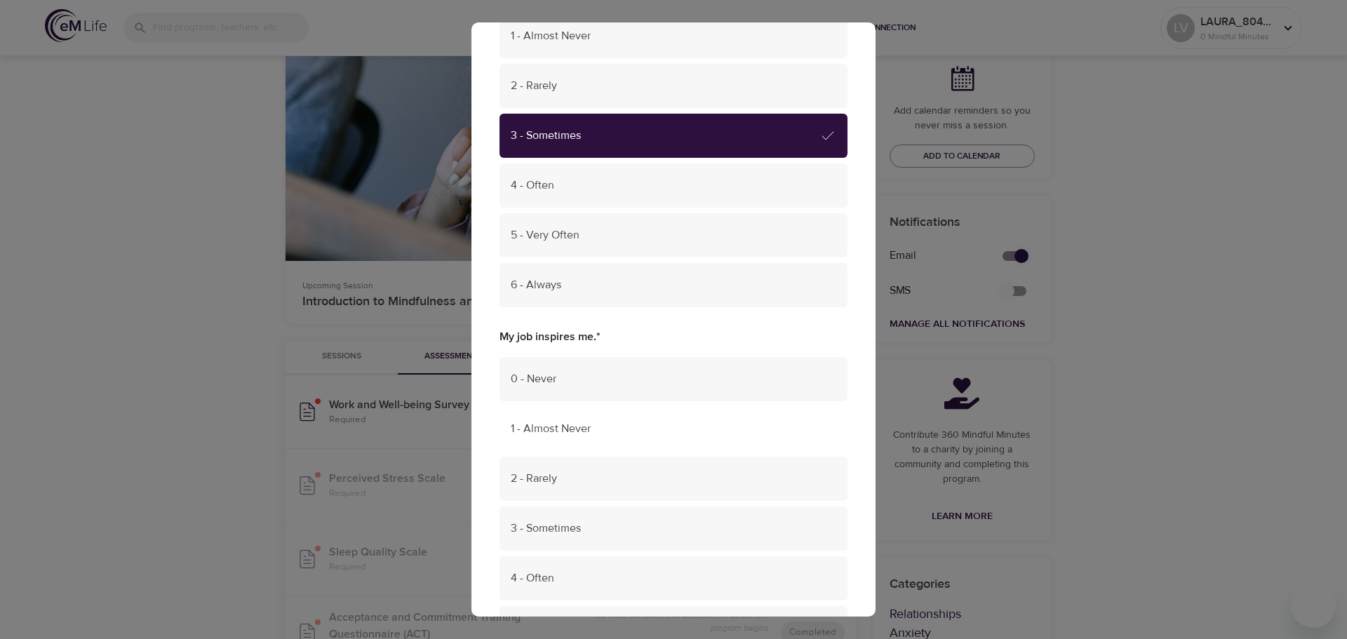
scroll to position [1193, 0]
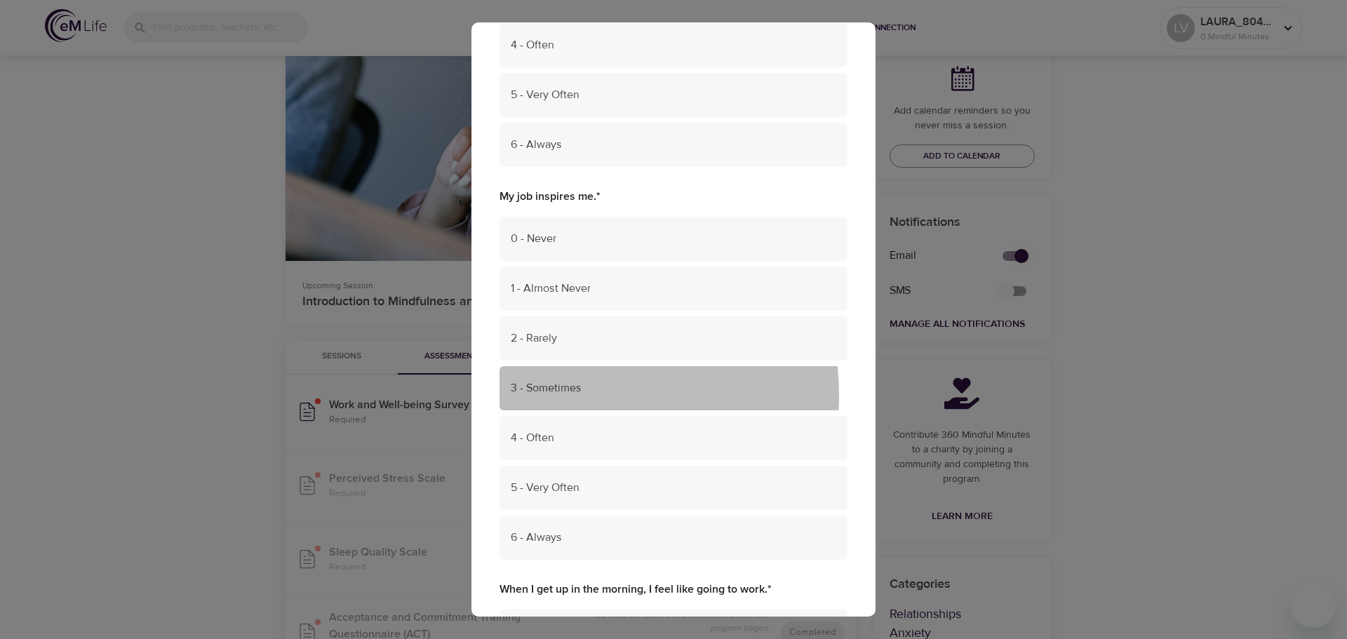
click at [557, 396] on span "3 - Sometimes" at bounding box center [674, 388] width 326 height 16
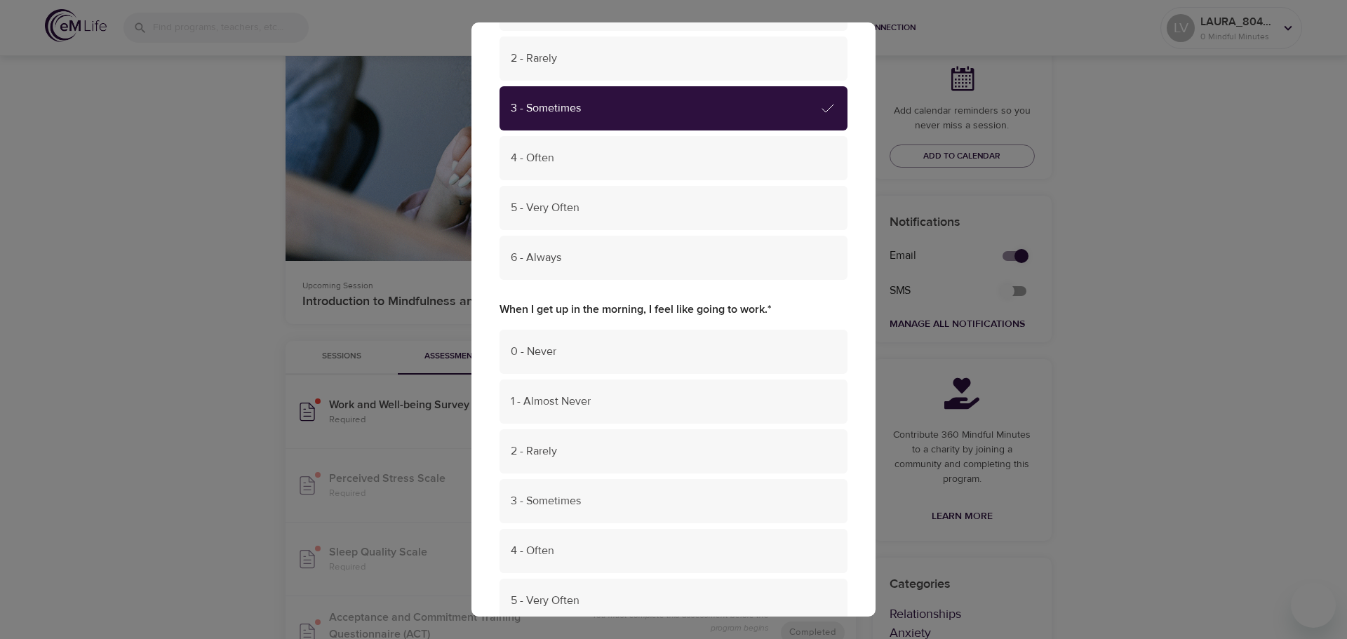
scroll to position [1473, 0]
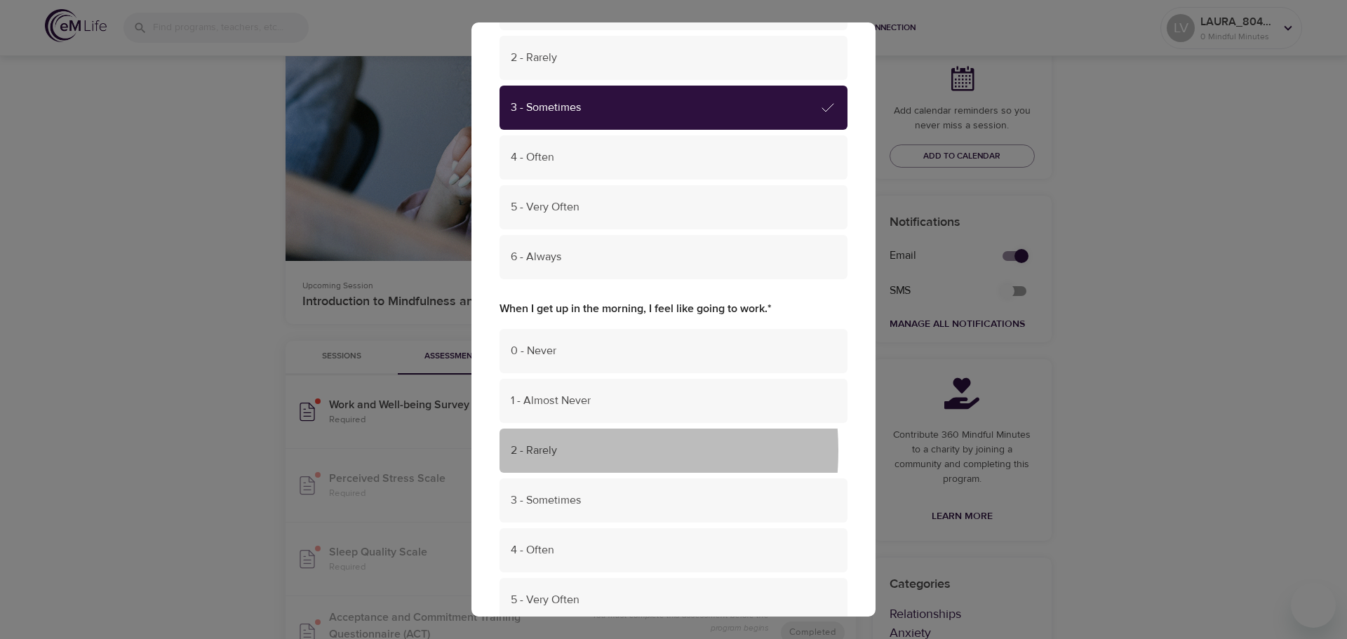
click at [549, 450] on span "2 - Rarely" at bounding box center [674, 451] width 326 height 16
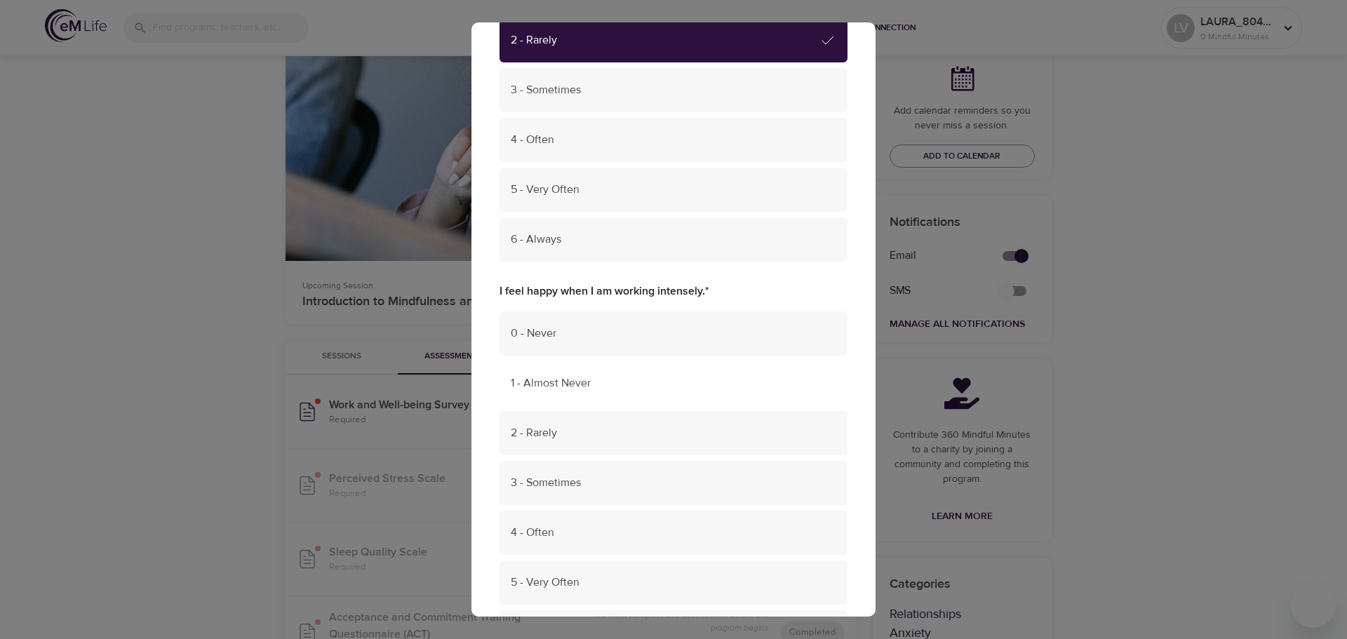
scroll to position [1964, 0]
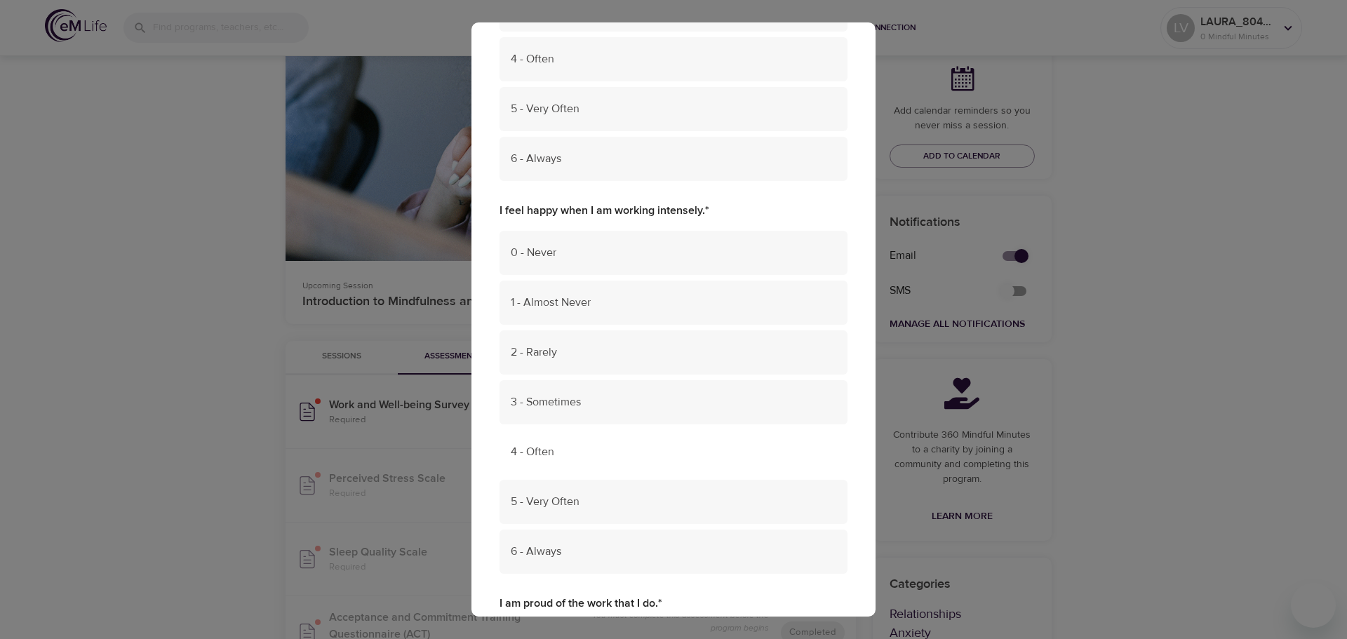
click at [537, 454] on span "4 - Often" at bounding box center [674, 452] width 326 height 16
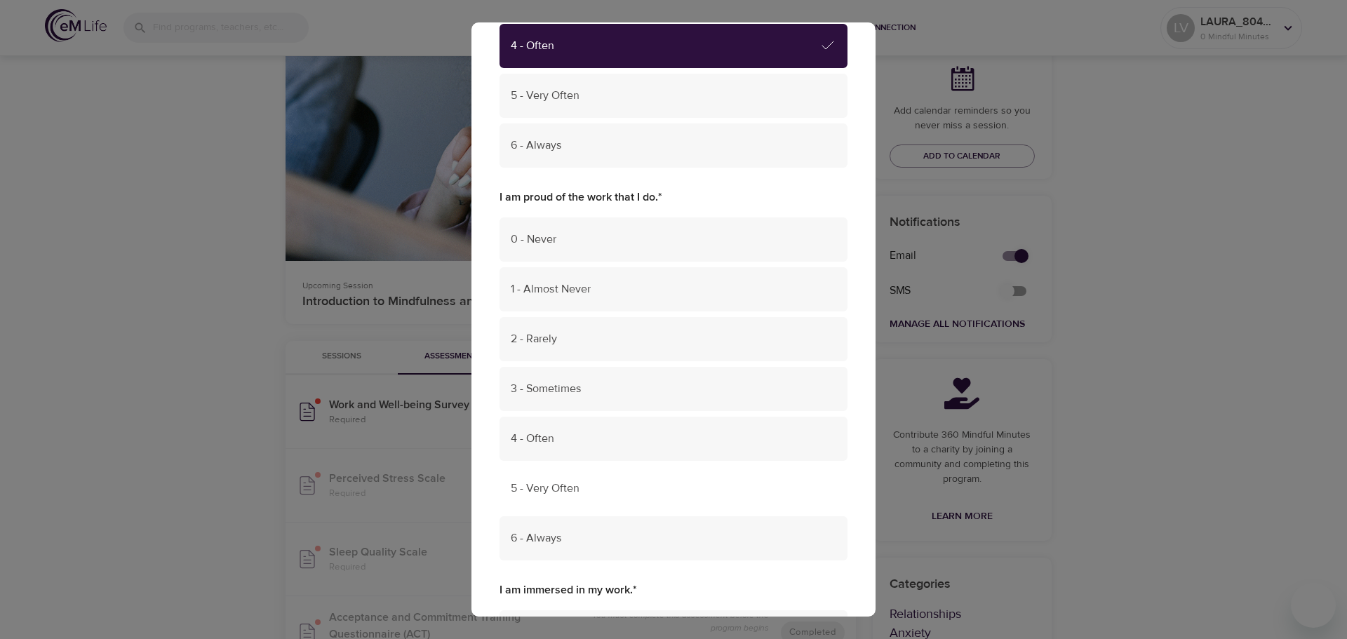
scroll to position [2385, 0]
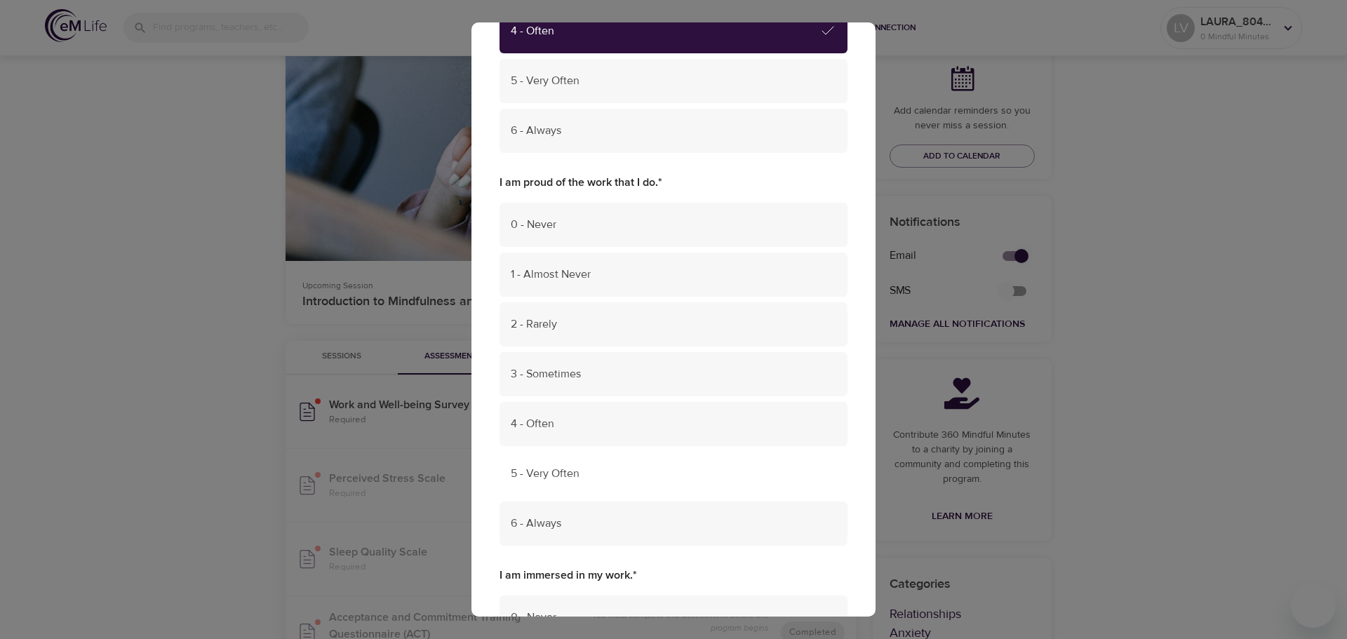
click at [548, 474] on span "5 - Very Often" at bounding box center [674, 474] width 326 height 16
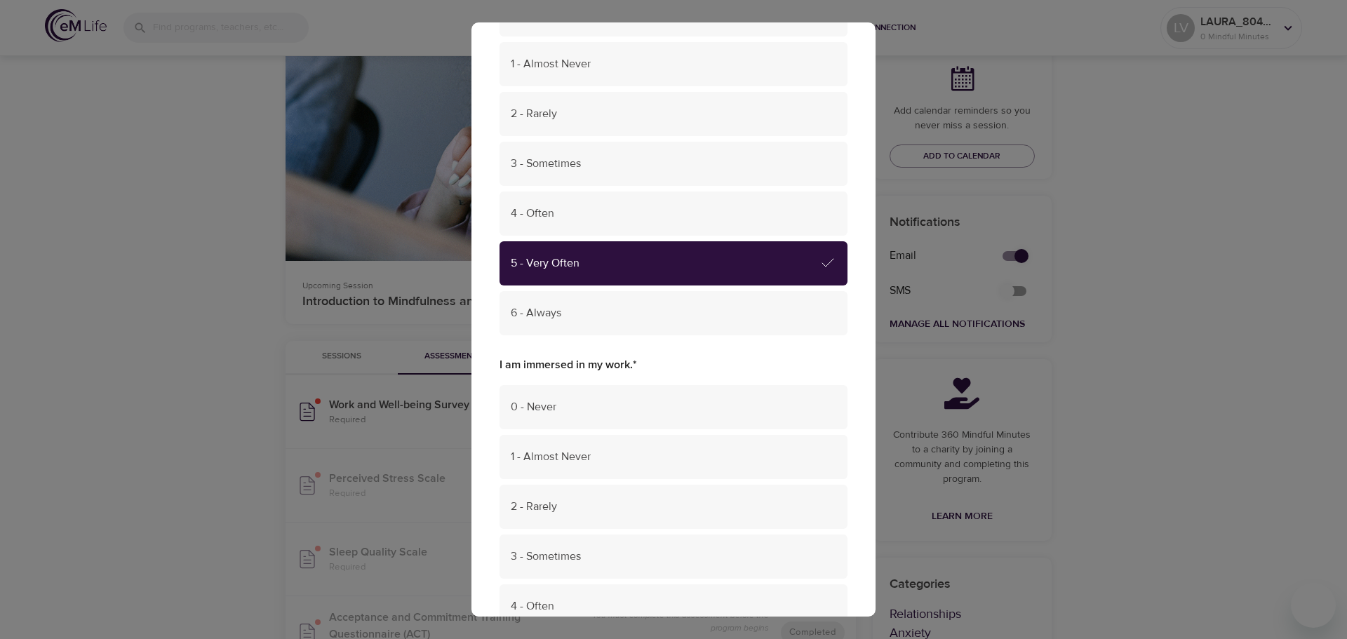
scroll to position [2806, 0]
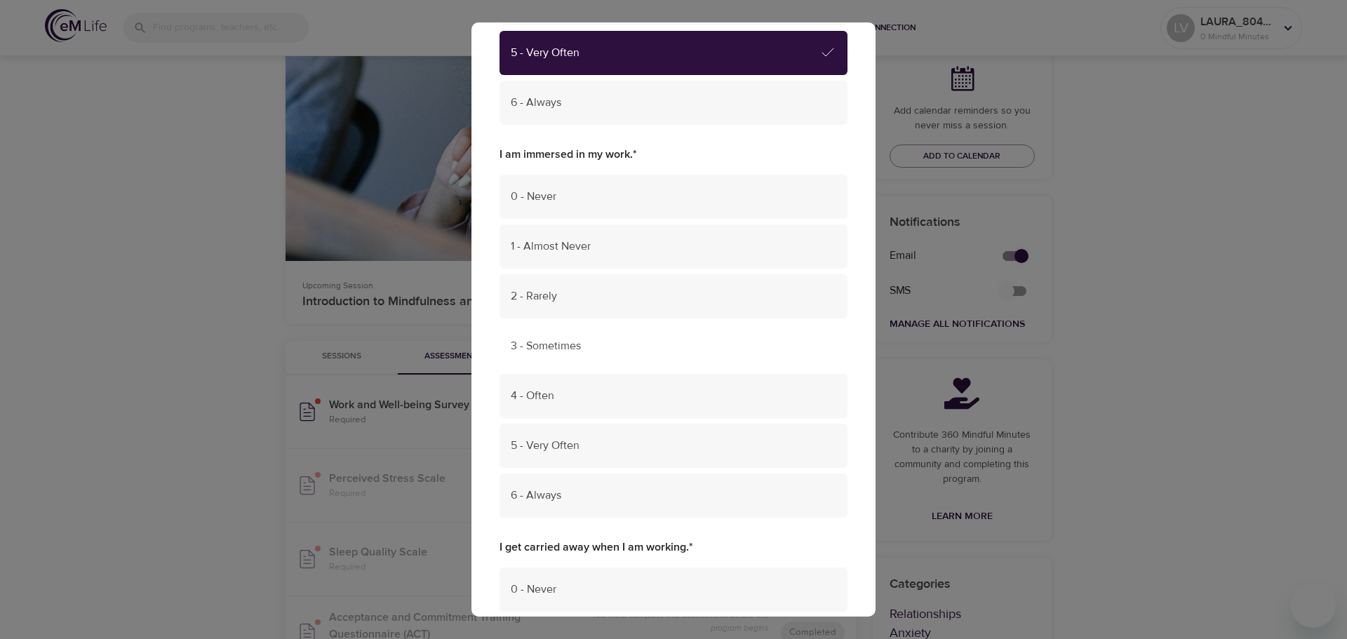
click at [539, 341] on span "3 - Sometimes" at bounding box center [674, 346] width 326 height 16
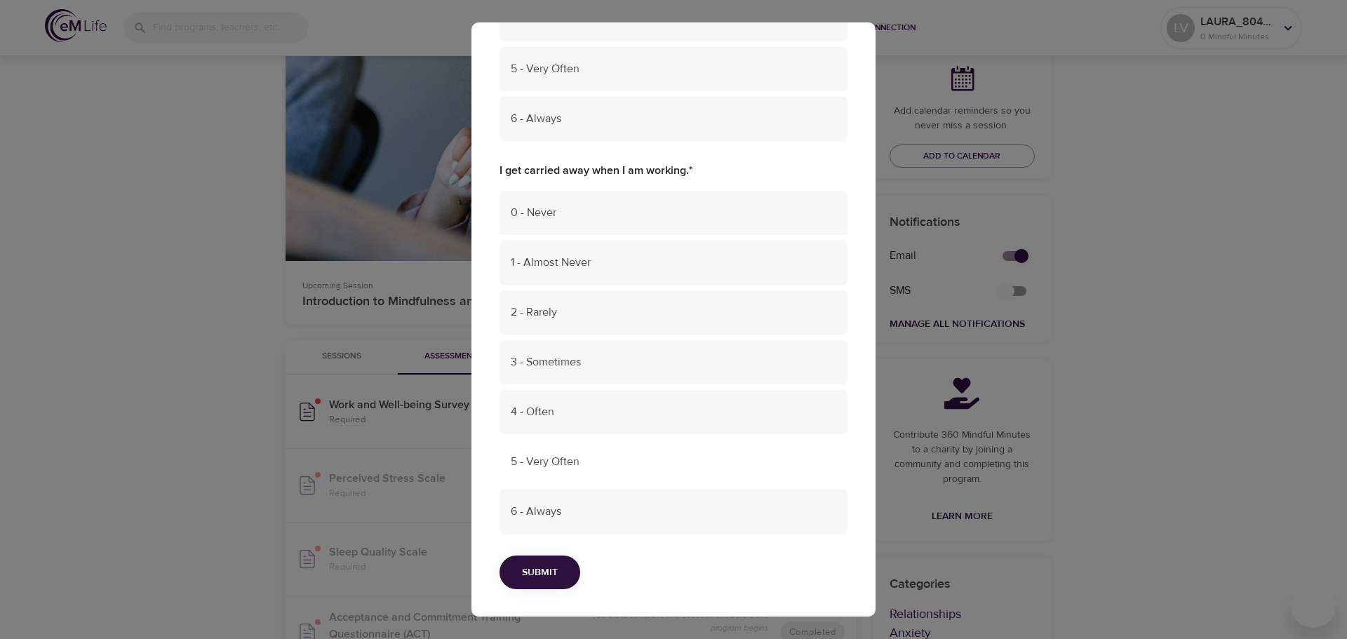
scroll to position [3184, 0]
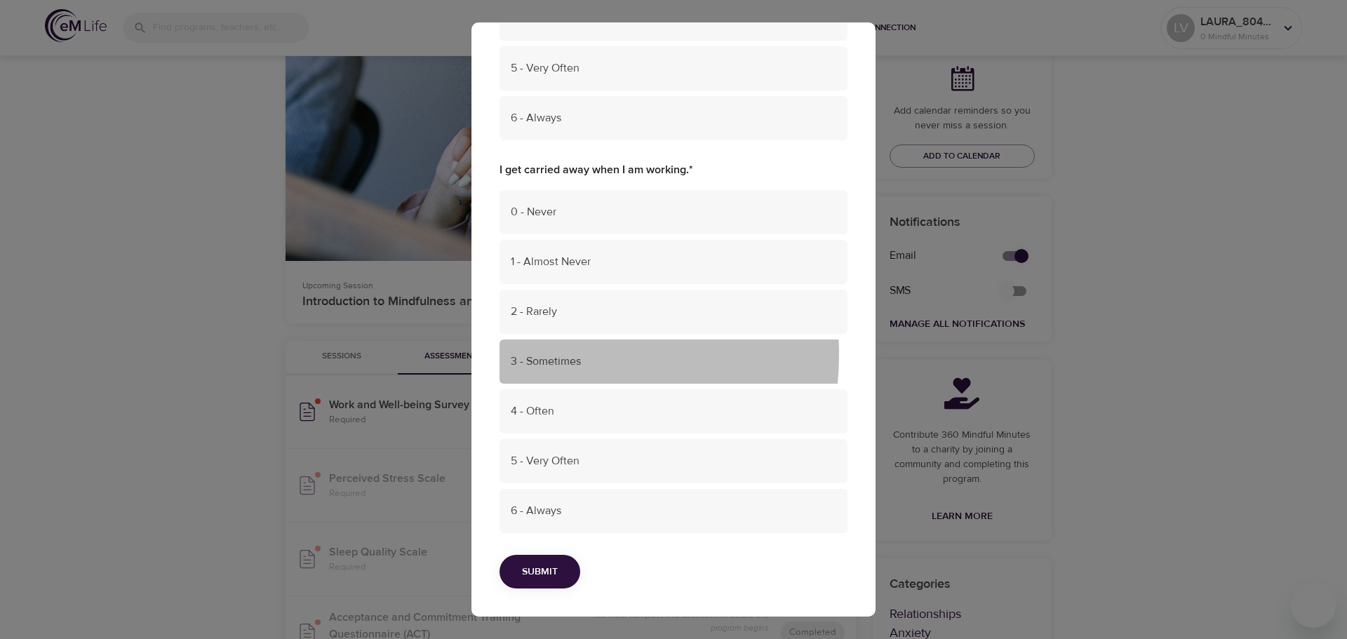
click at [550, 355] on span "3 - Sometimes" at bounding box center [674, 362] width 326 height 16
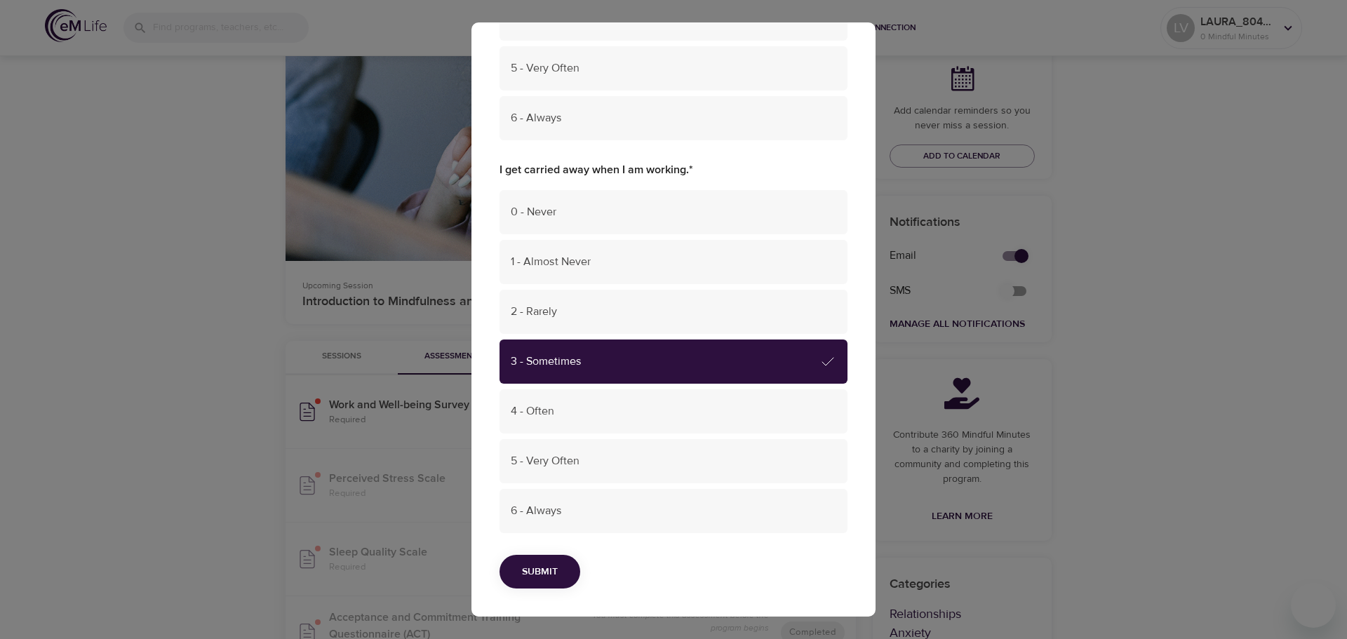
click at [539, 568] on span "Submit" at bounding box center [540, 572] width 36 height 18
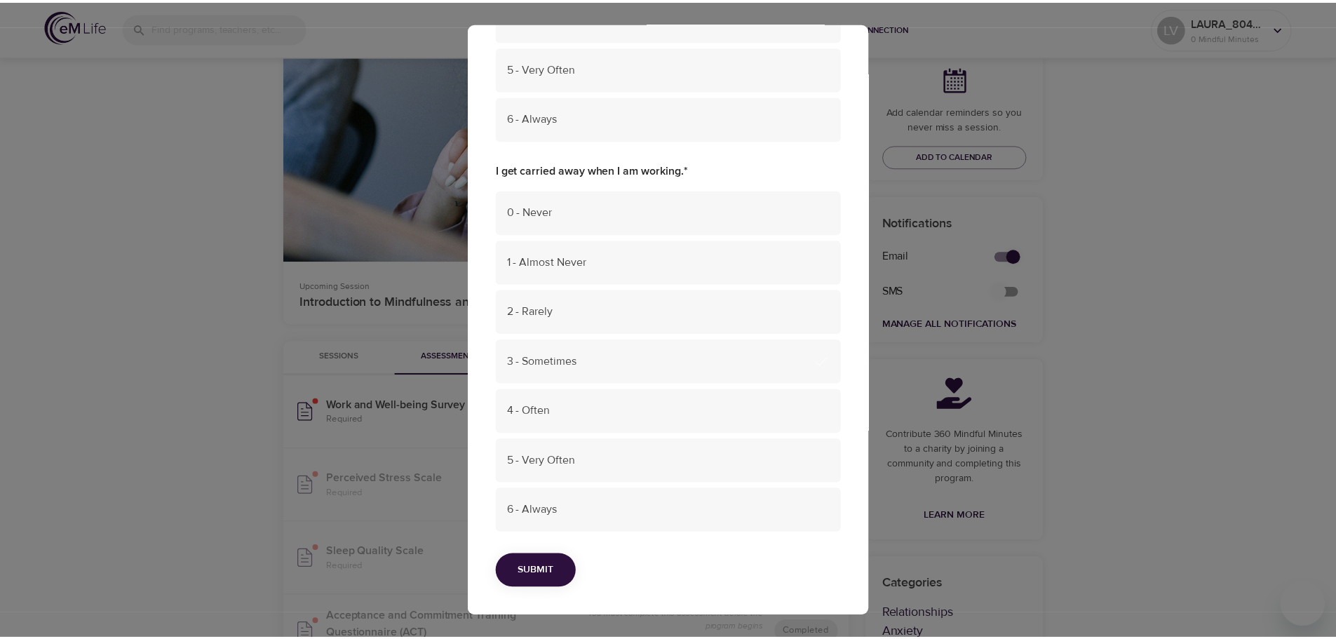
scroll to position [0, 0]
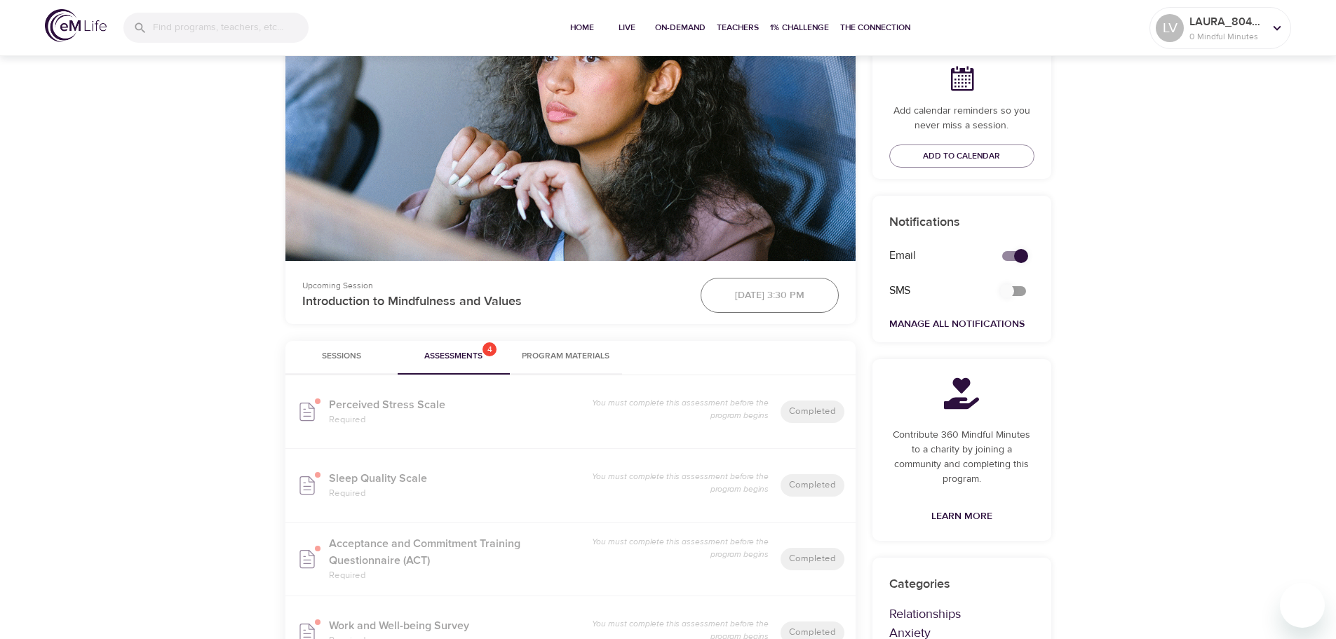
click at [737, 288] on div "October 16th 2025, 3:30 pm" at bounding box center [769, 295] width 155 height 52
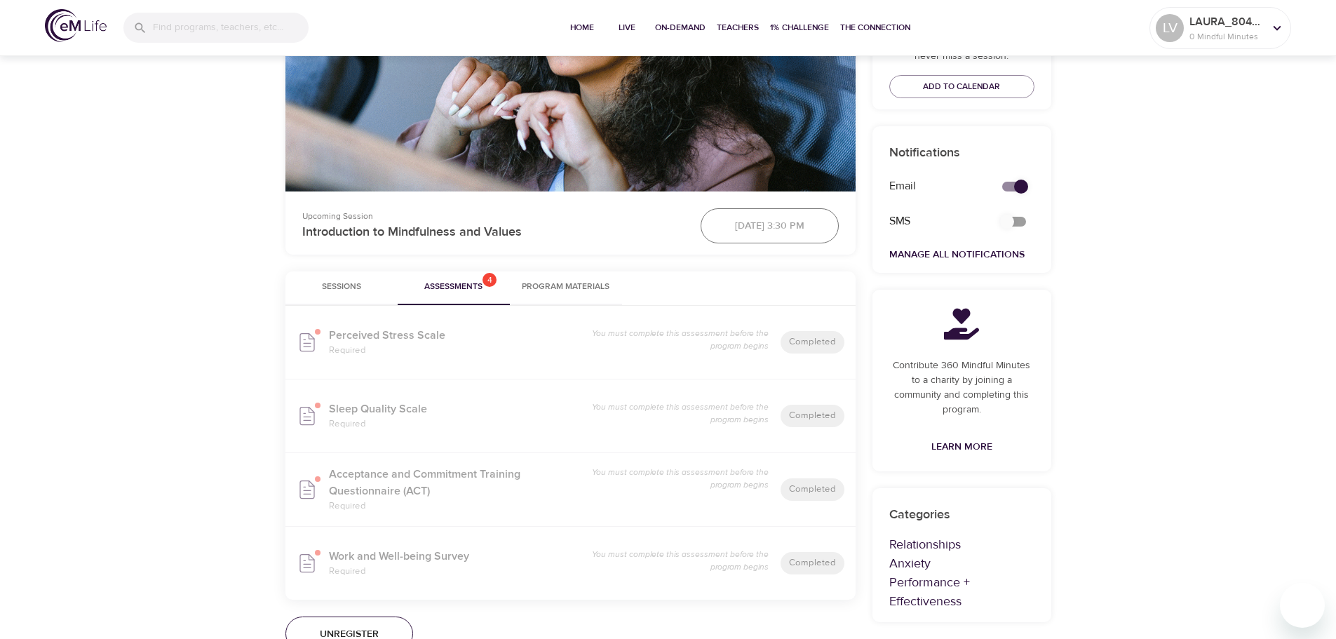
scroll to position [351, 0]
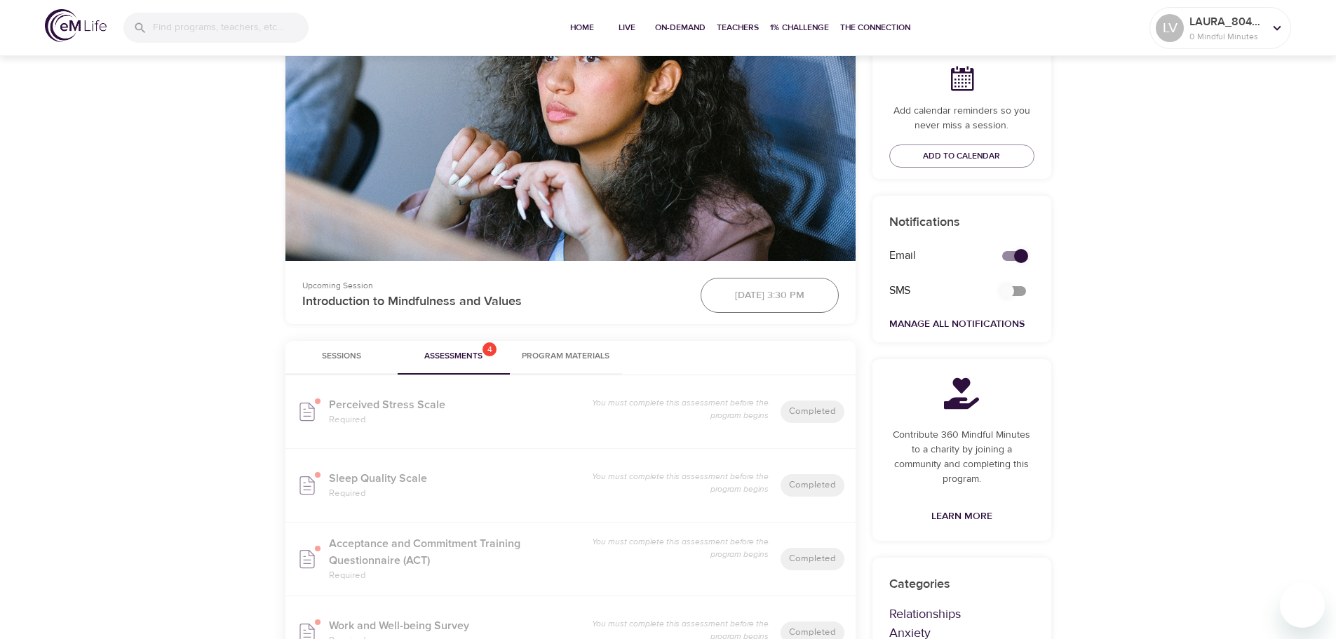
click at [706, 291] on div "October 16th 2025, 3:30 pm" at bounding box center [769, 295] width 155 height 52
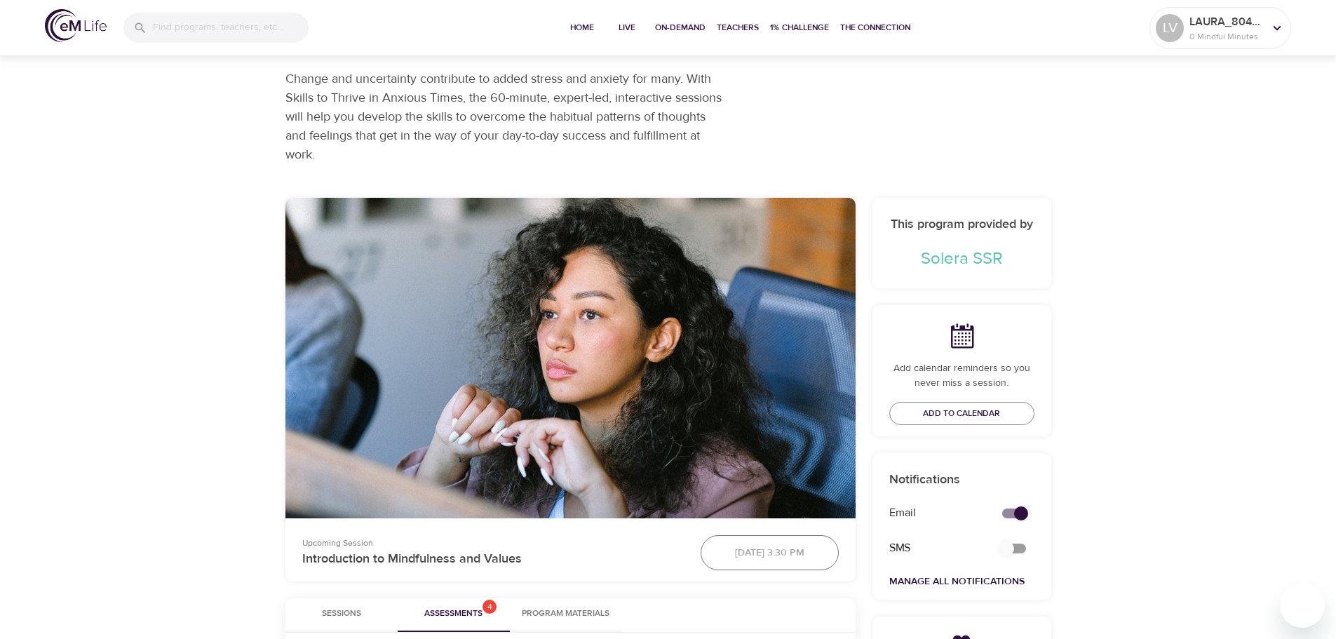
scroll to position [70, 0]
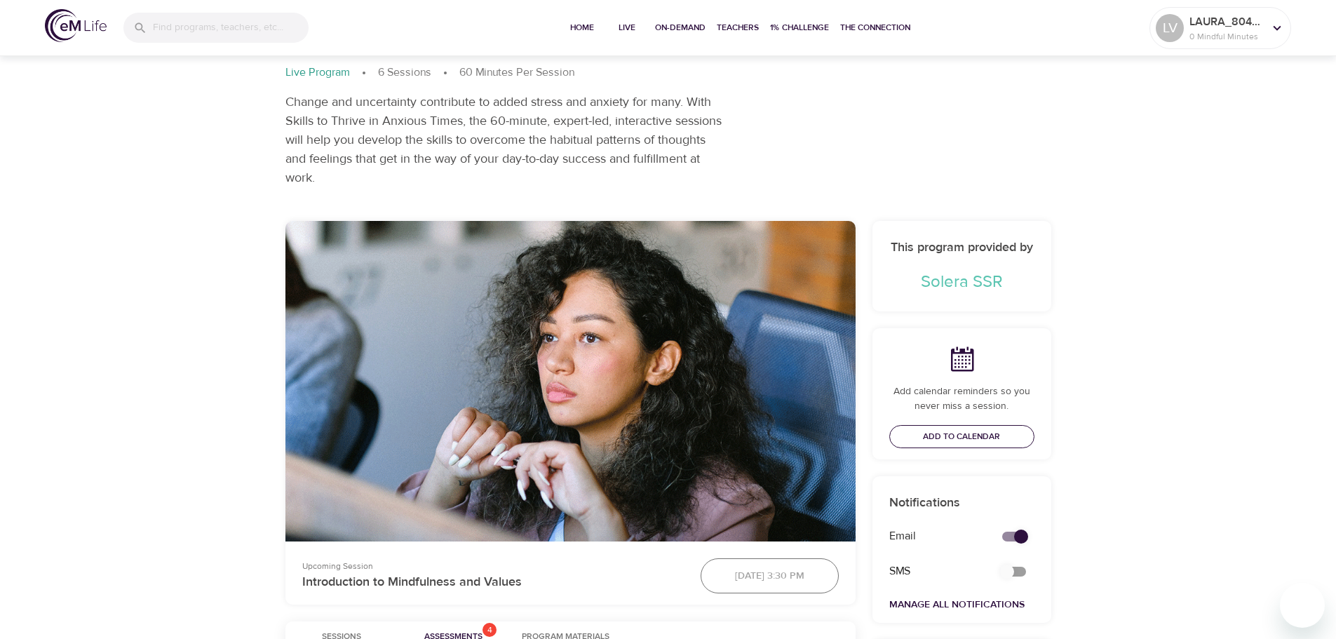
click at [947, 434] on span "Add to Calendar" at bounding box center [961, 436] width 77 height 15
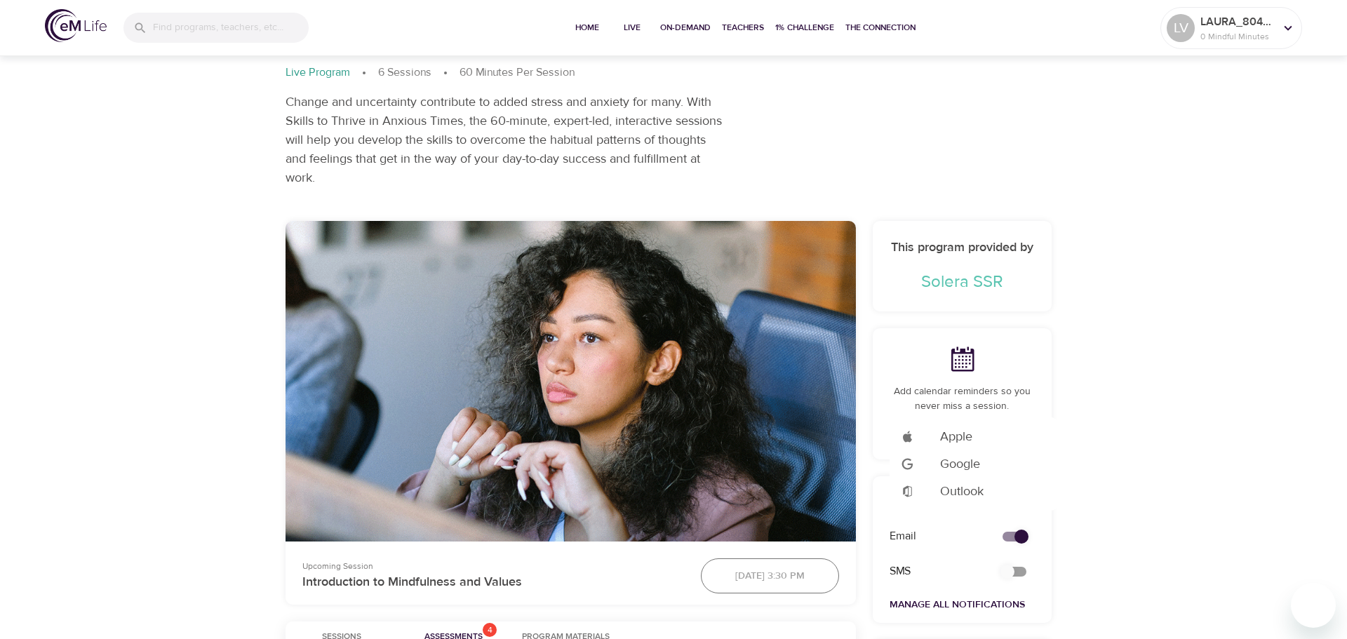
click at [956, 486] on span "Outlook" at bounding box center [961, 491] width 43 height 19
click at [1216, 28] on div at bounding box center [673, 319] width 1347 height 639
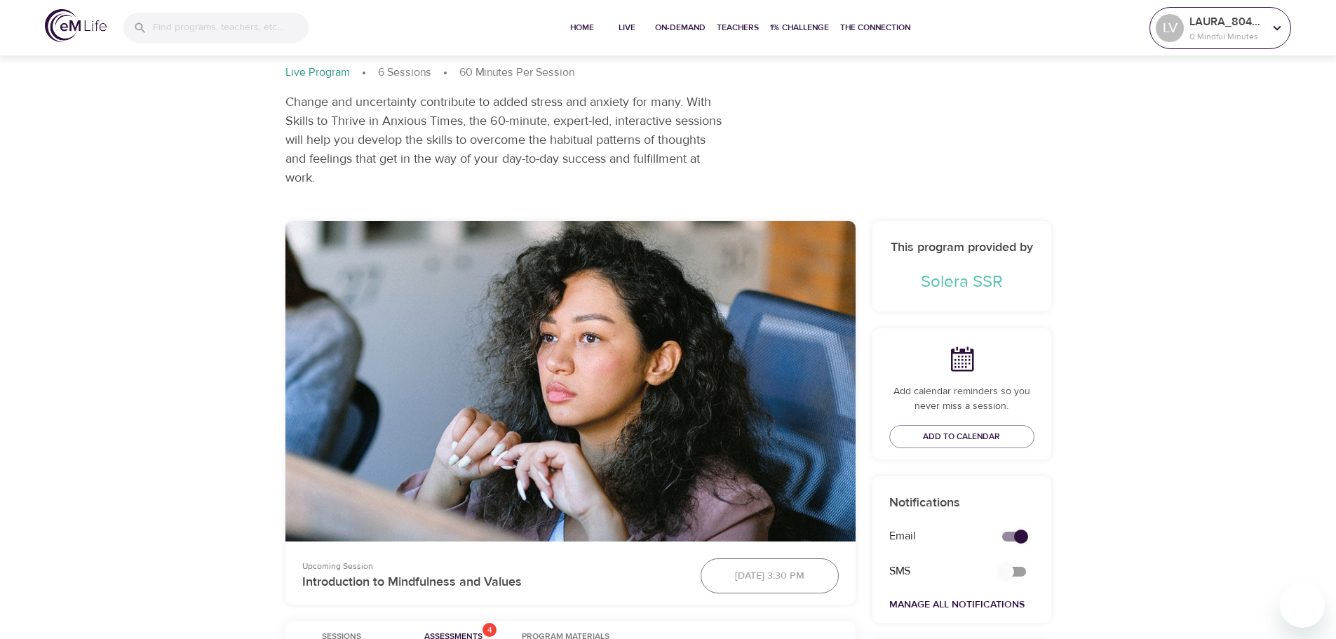
click at [1282, 29] on icon at bounding box center [1277, 27] width 15 height 15
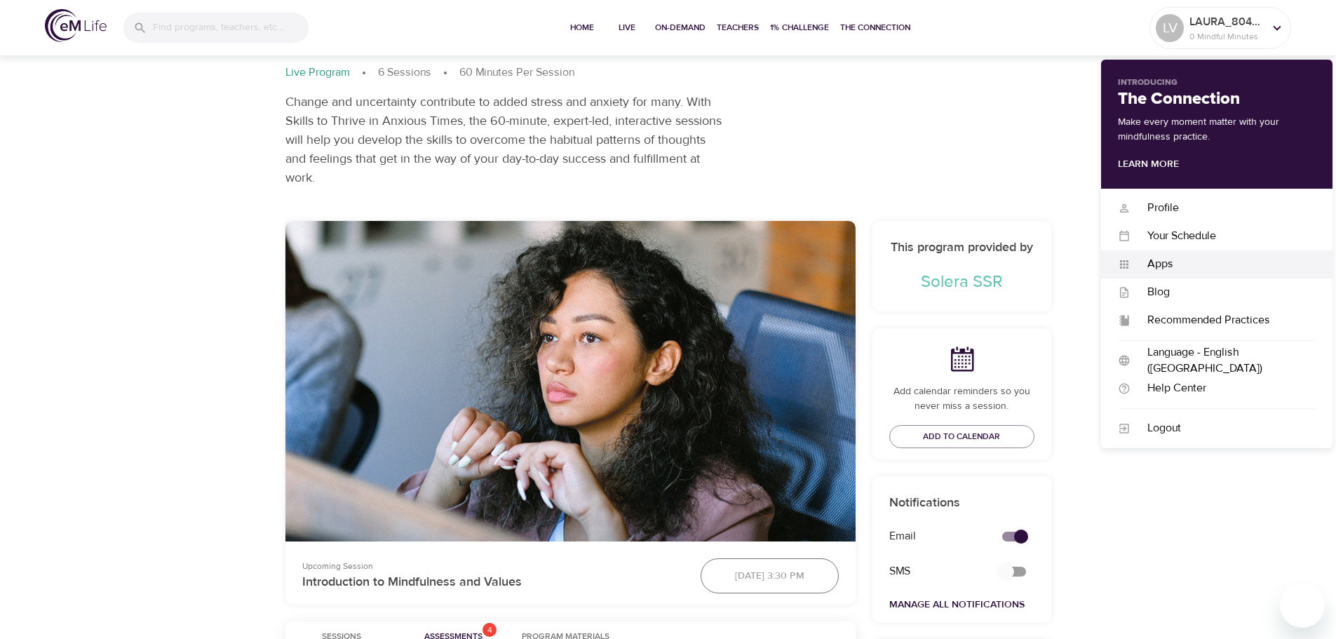
click at [1174, 262] on div "Apps" at bounding box center [1223, 264] width 185 height 16
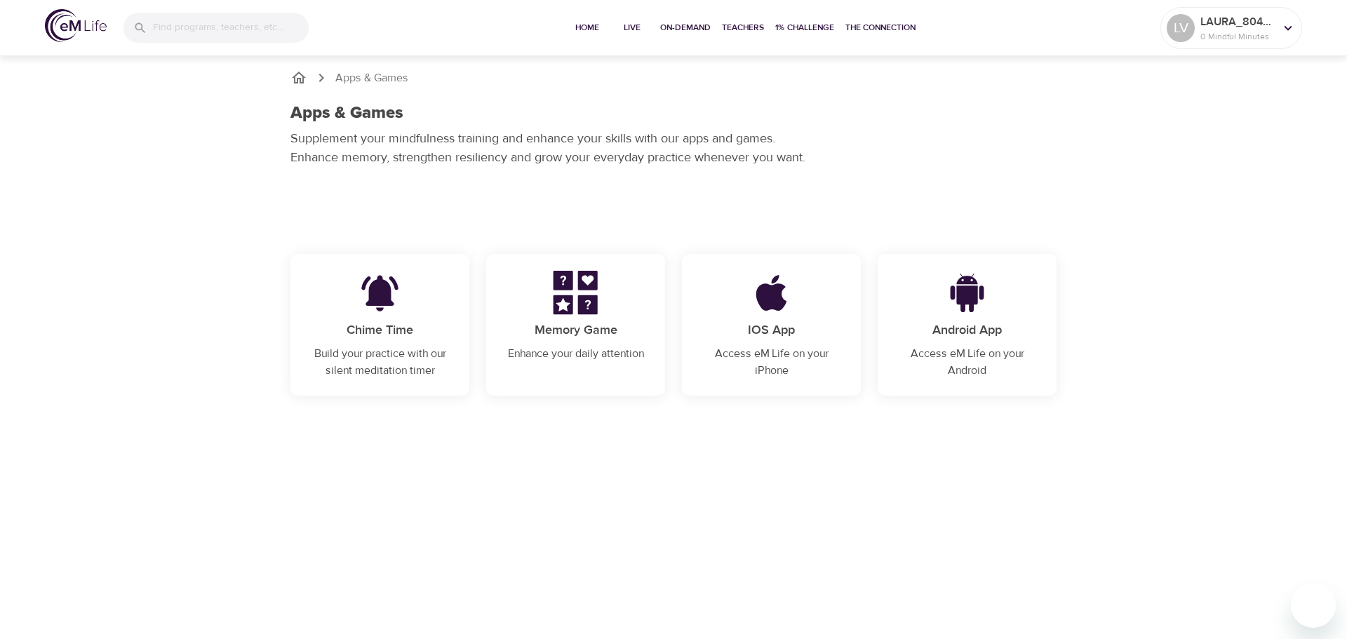
click at [370, 328] on p "Chime Time" at bounding box center [379, 330] width 145 height 19
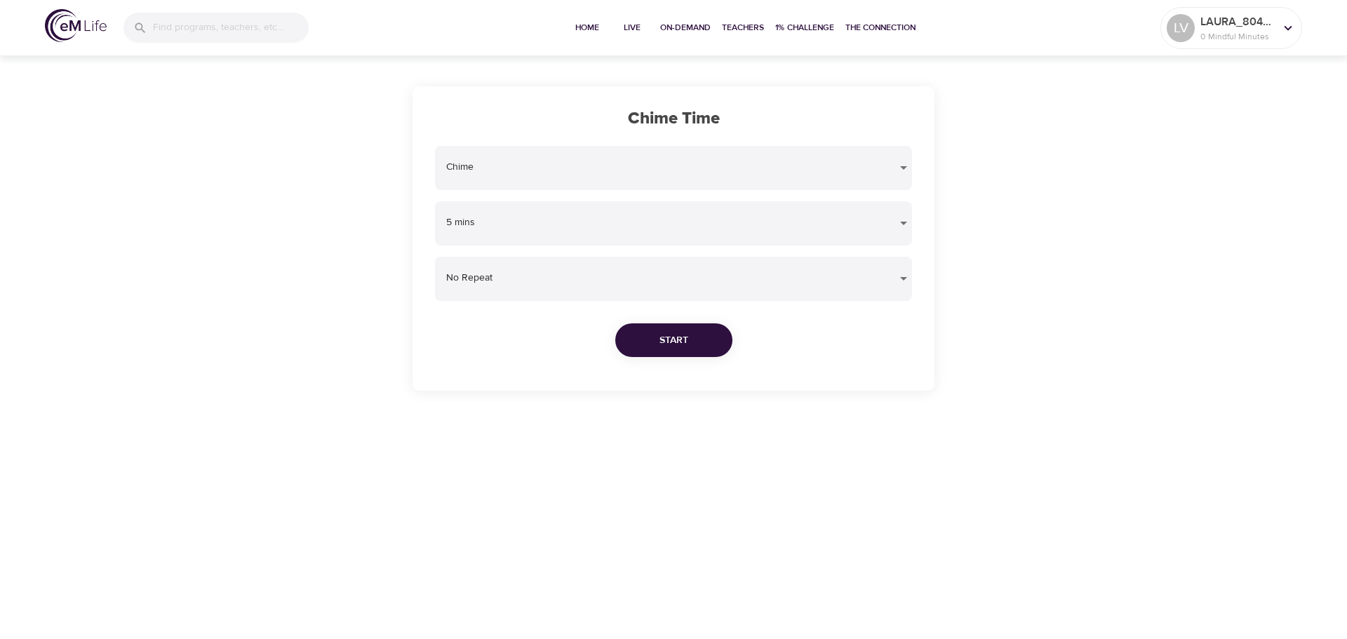
click at [617, 232] on body "Home Live On-Demand Teachers 1% Challenge The Connection LV LAURA_804174 0 Mind…" at bounding box center [673, 319] width 1347 height 639
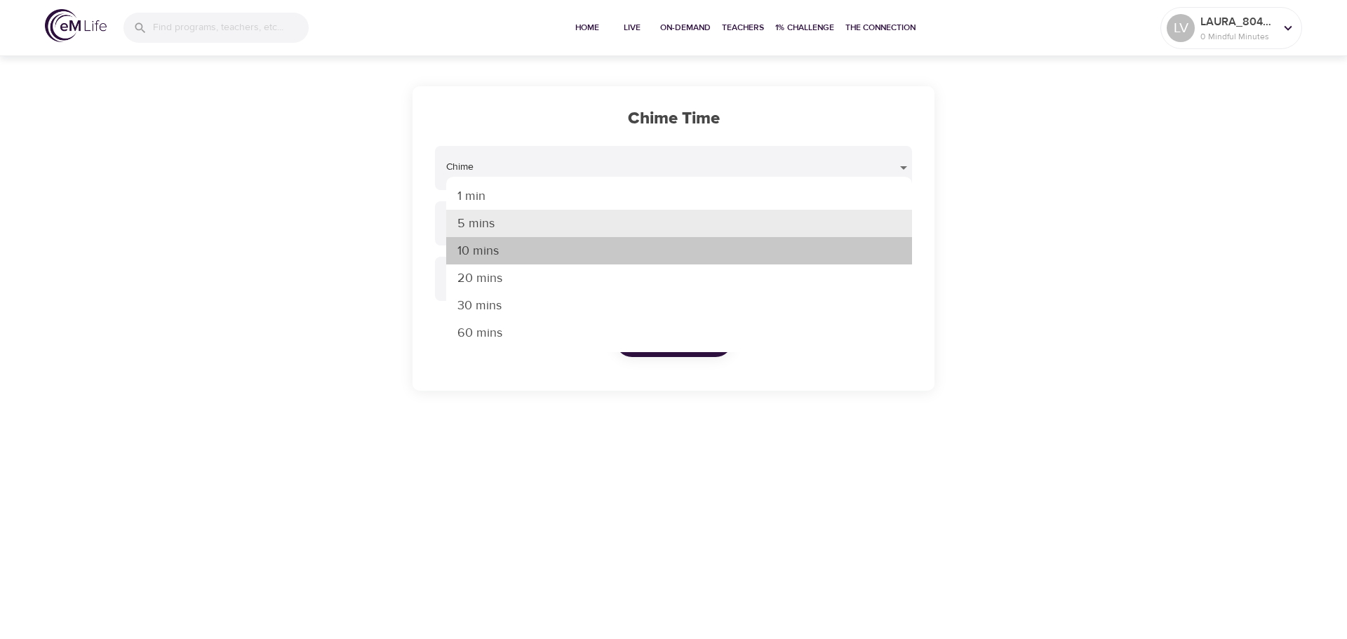
drag, startPoint x: 494, startPoint y: 255, endPoint x: 567, endPoint y: 302, distance: 86.8
click at [494, 254] on li "10 mins" at bounding box center [679, 250] width 466 height 27
type input "10"
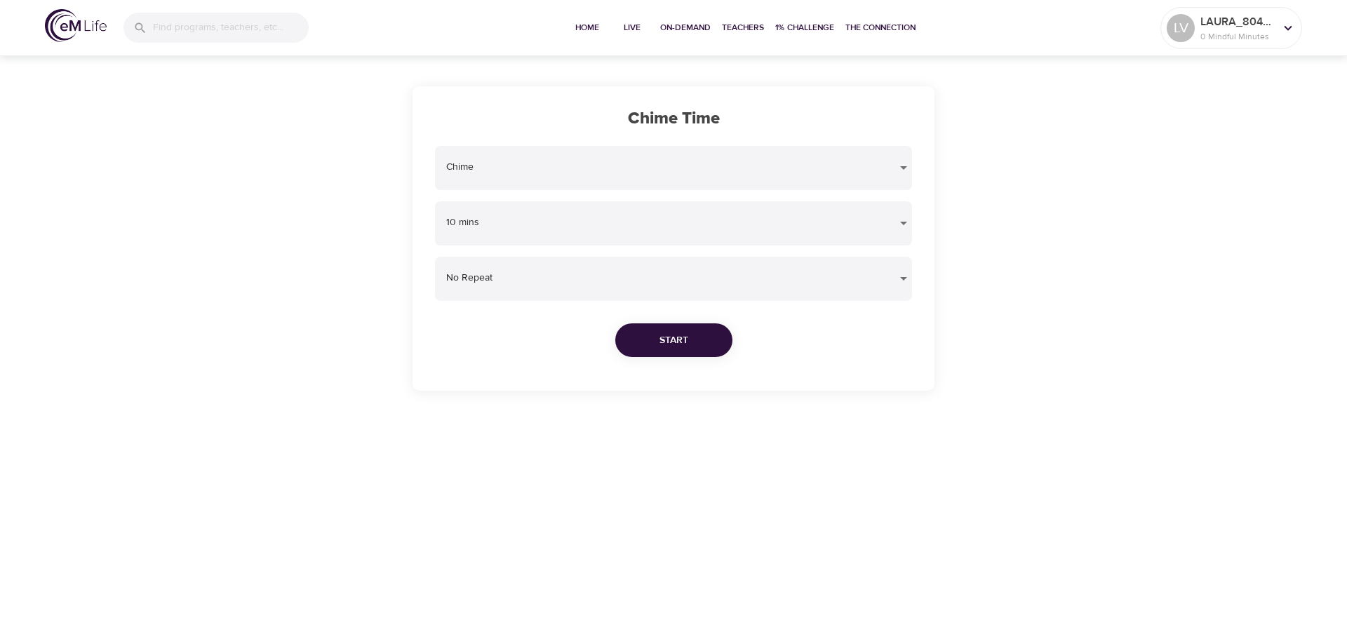
click at [662, 343] on span "Start" at bounding box center [673, 341] width 29 height 18
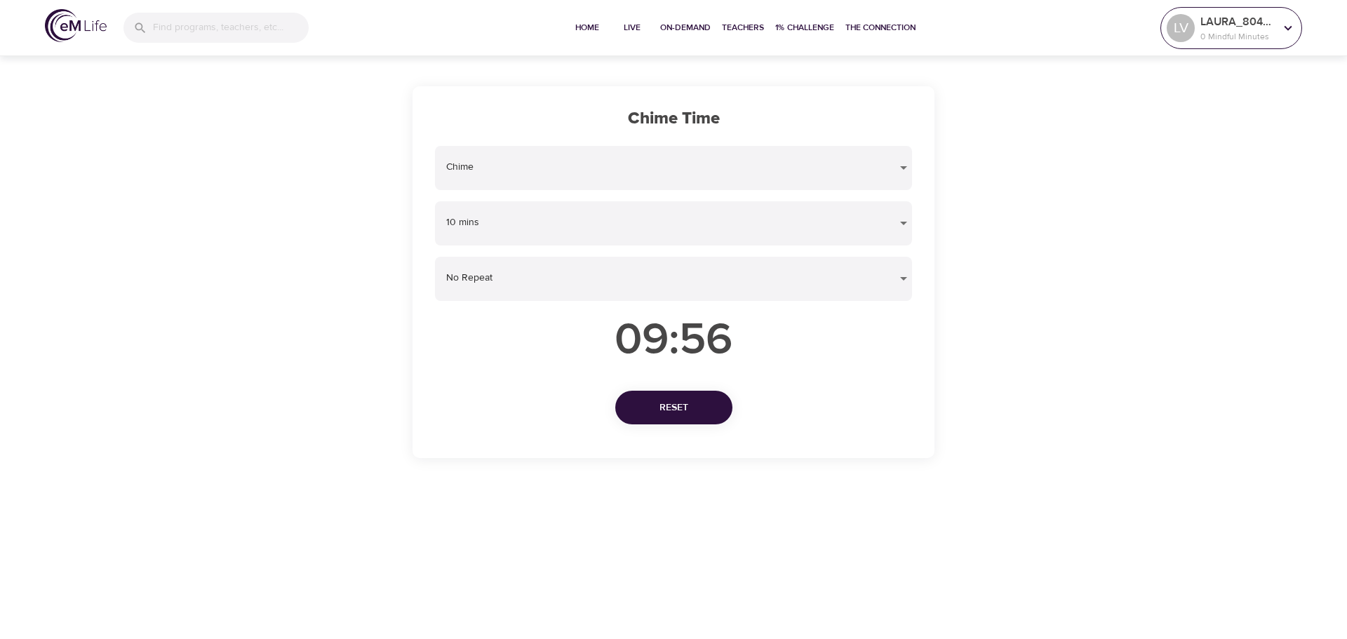
click at [1224, 27] on p "LAURA_804174" at bounding box center [1237, 21] width 74 height 17
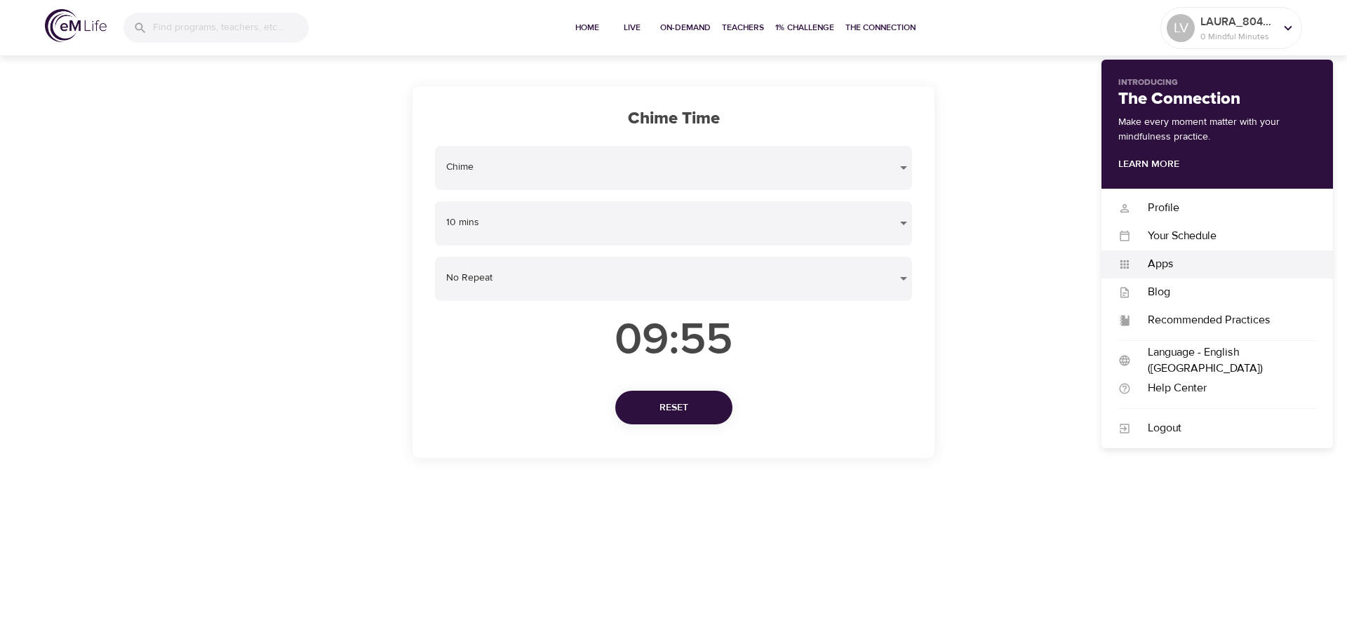
click at [1146, 264] on div "Apps" at bounding box center [1223, 264] width 185 height 16
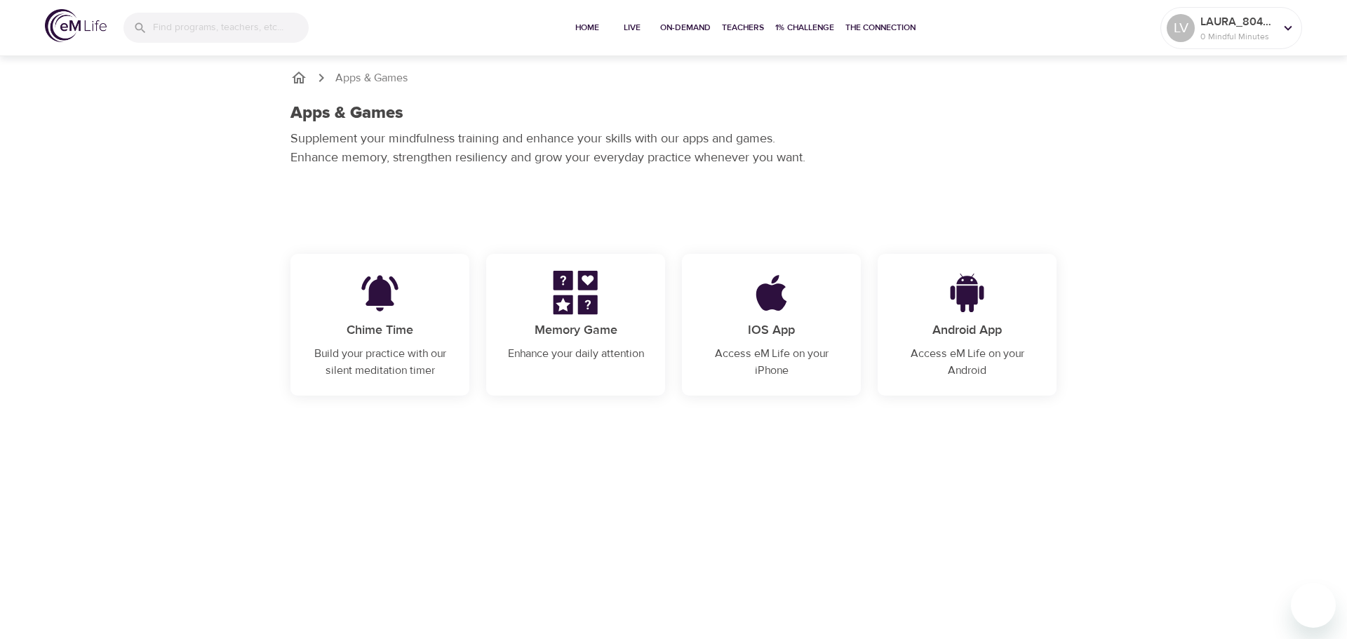
click at [566, 323] on p "Memory Game" at bounding box center [575, 330] width 145 height 19
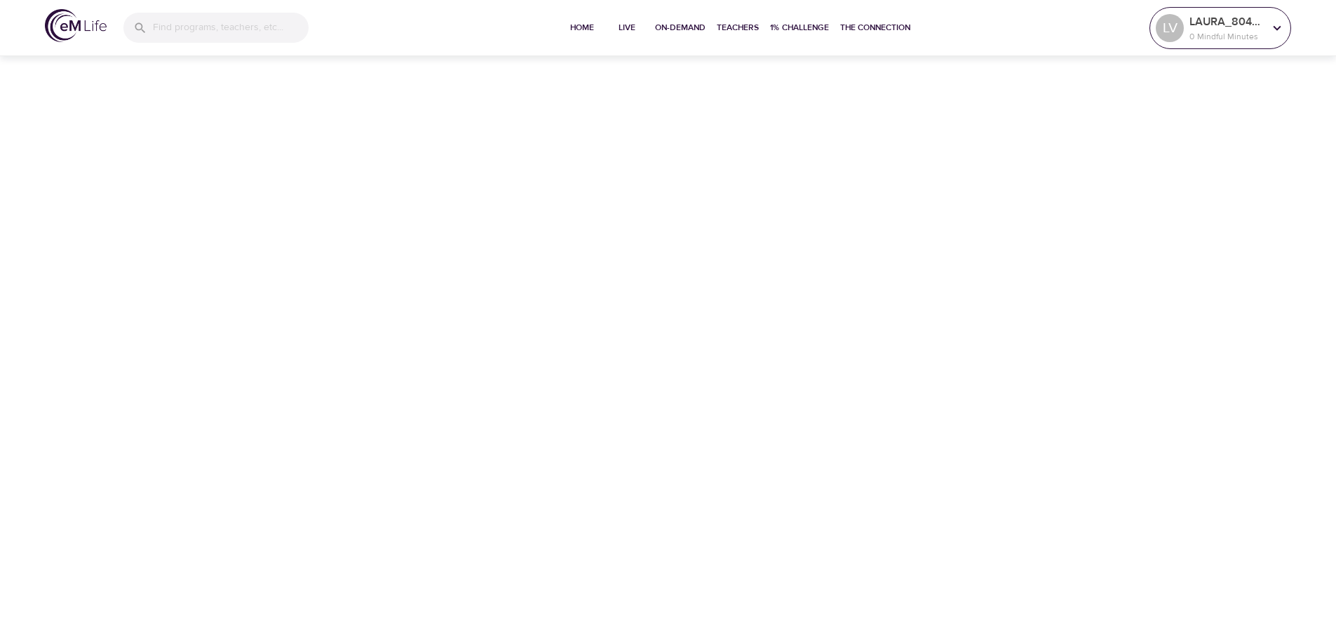
click at [1201, 22] on p "LAURA_804174" at bounding box center [1227, 21] width 74 height 17
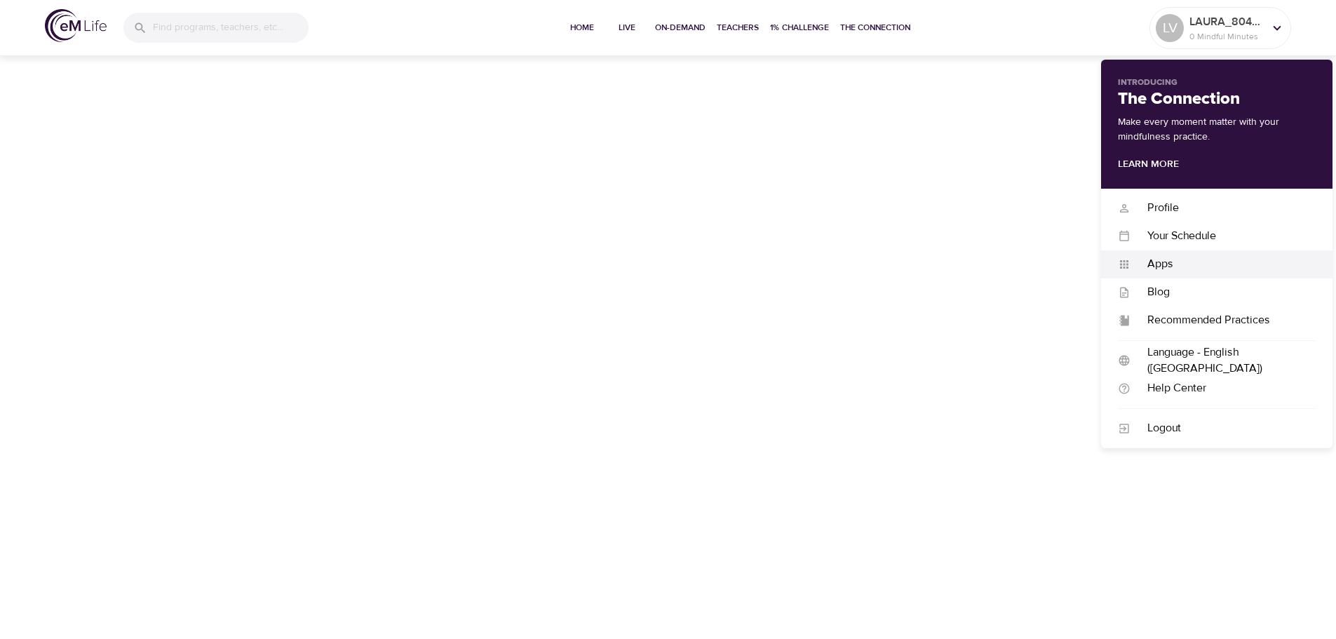
click at [1163, 263] on div "Apps" at bounding box center [1223, 264] width 185 height 16
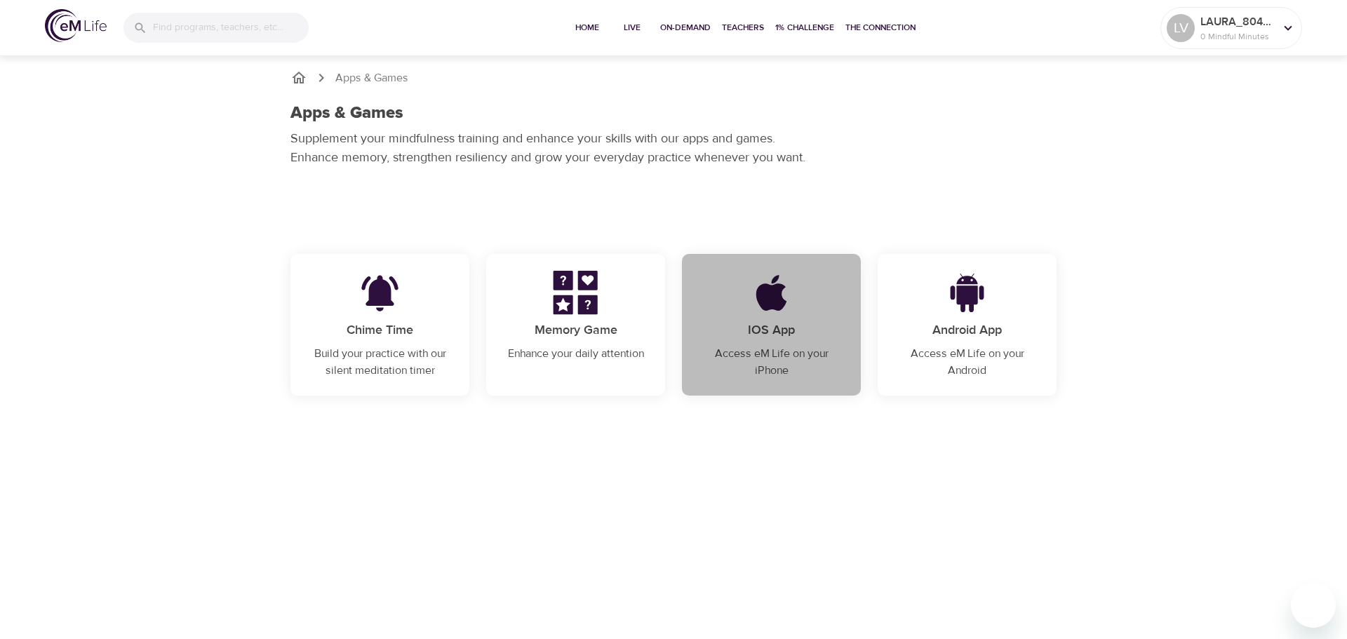
click at [766, 336] on p "IOS App" at bounding box center [771, 330] width 145 height 19
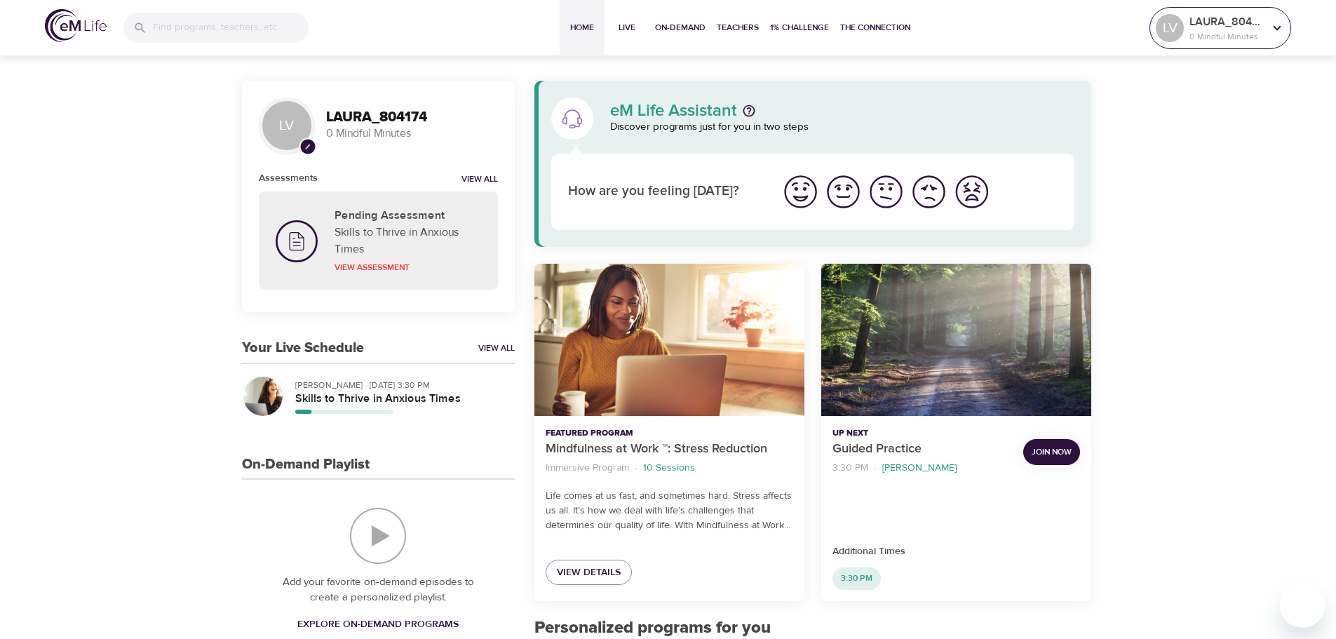
click at [1190, 30] on p "0 Mindful Minutes" at bounding box center [1227, 36] width 74 height 13
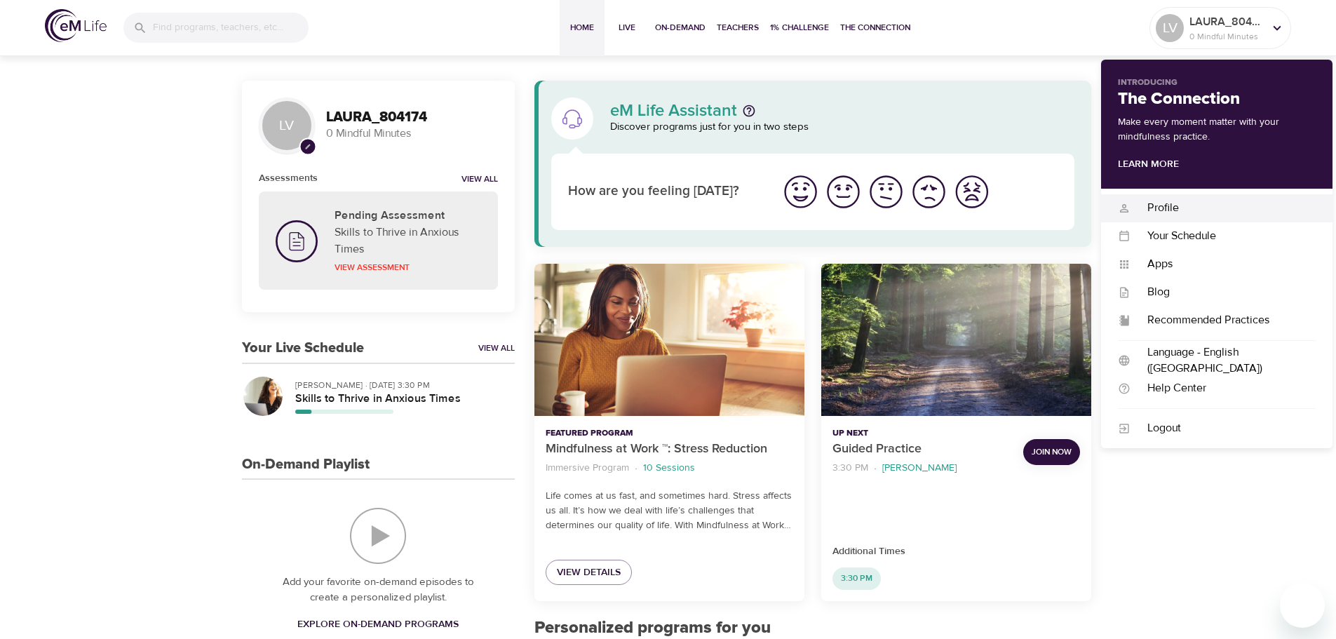
click at [1158, 208] on div "Profile" at bounding box center [1223, 208] width 185 height 16
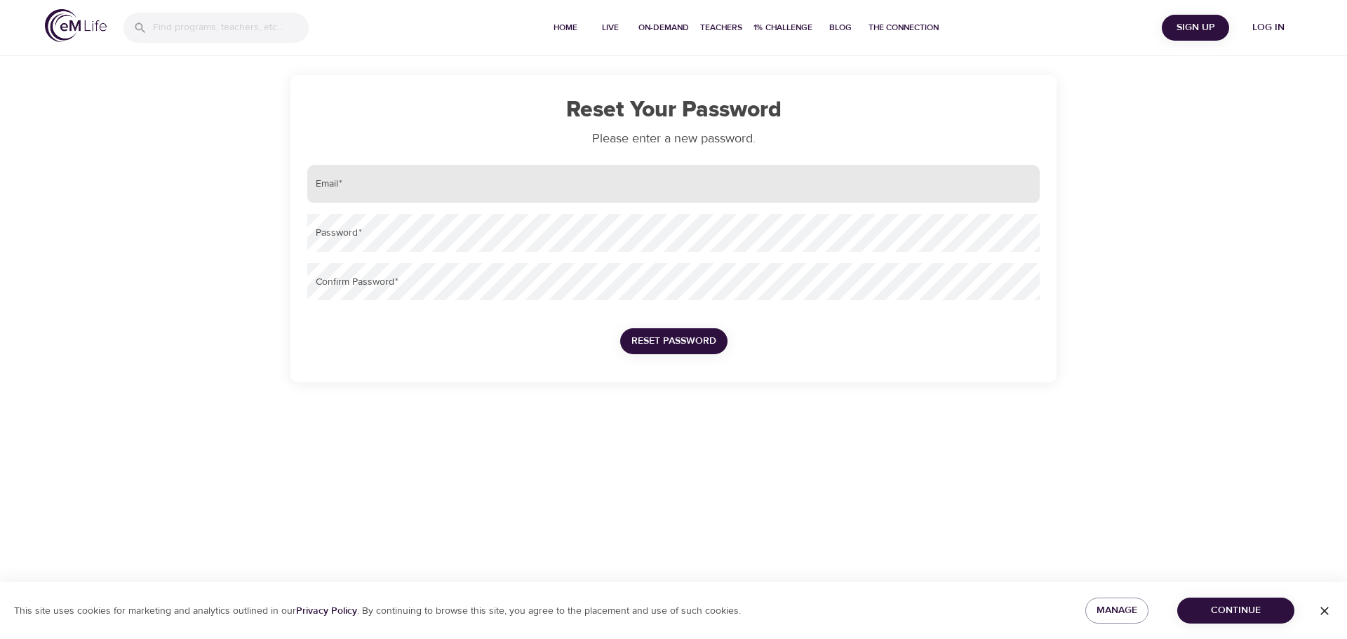
click at [474, 198] on input "email" at bounding box center [673, 184] width 732 height 38
type input "[EMAIL_ADDRESS][DOMAIN_NAME]"
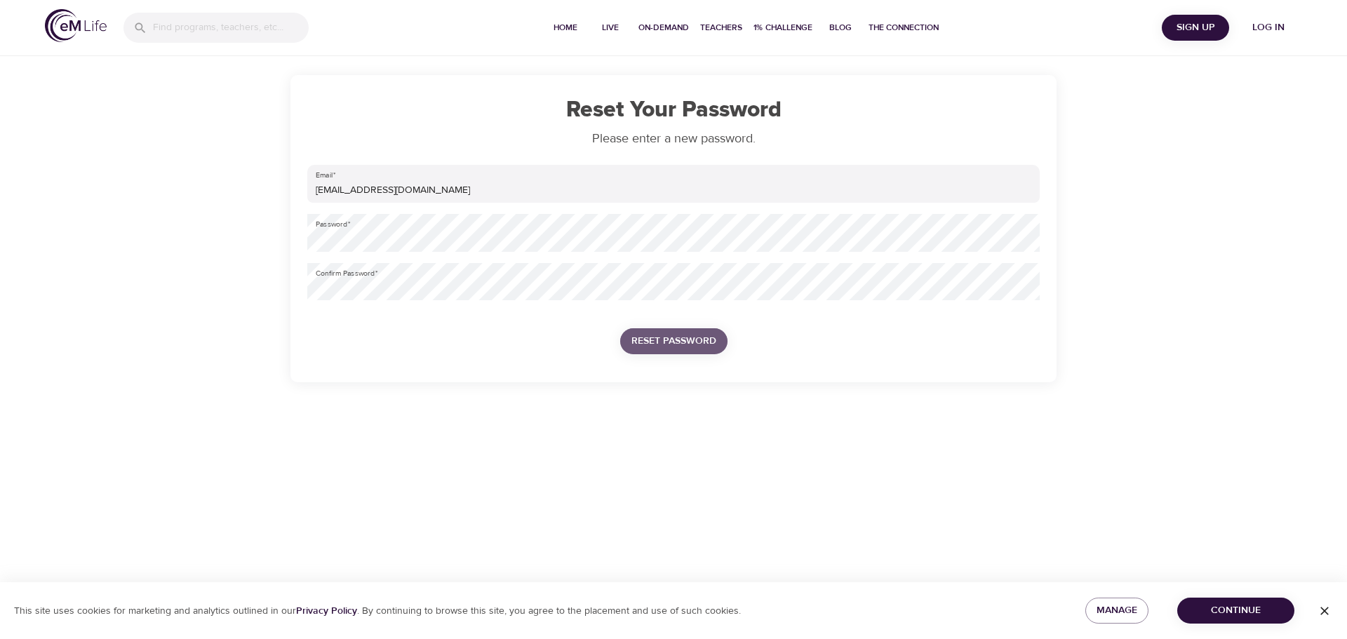
click at [672, 337] on span "Reset Password" at bounding box center [673, 342] width 85 height 18
